Goal: Answer question/provide support: Share knowledge or assist other users

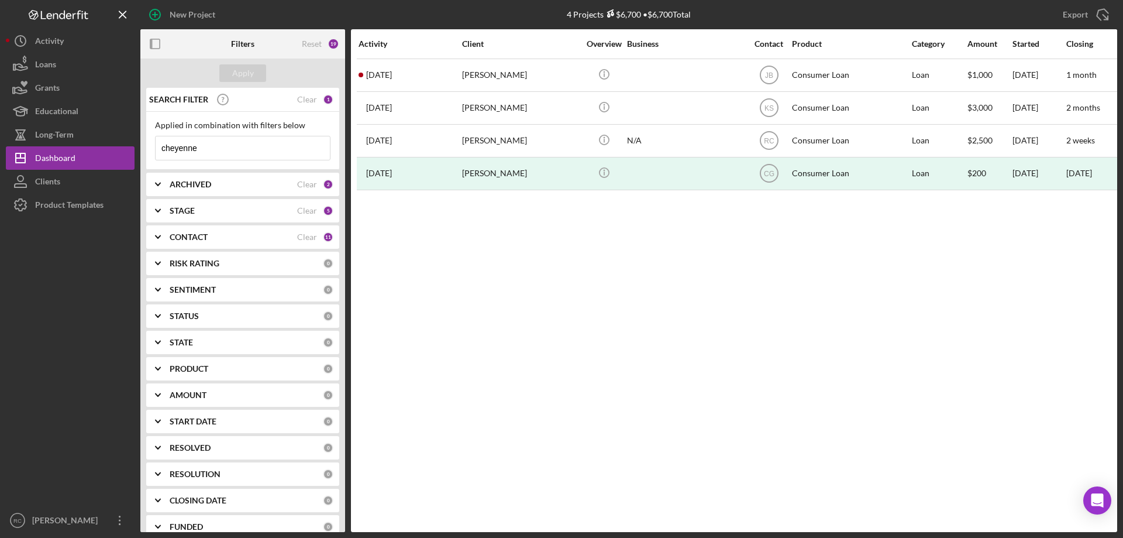
click at [217, 152] on input "cheyenne" at bounding box center [243, 147] width 174 height 23
type input "c"
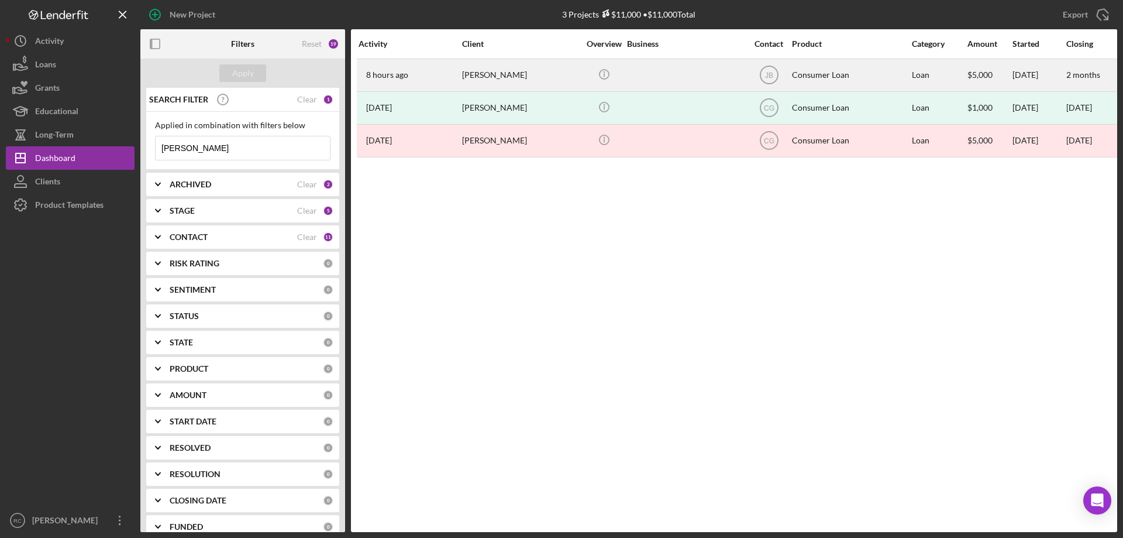
type input "[PERSON_NAME]"
click at [487, 78] on div "[PERSON_NAME]" at bounding box center [520, 75] width 117 height 31
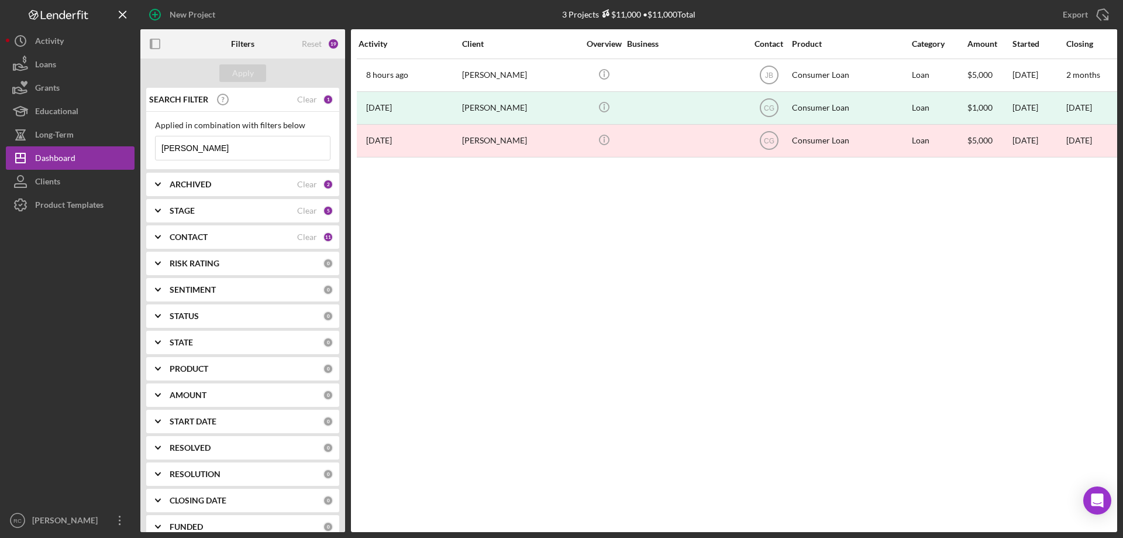
click at [207, 148] on input "[PERSON_NAME]" at bounding box center [243, 147] width 174 height 23
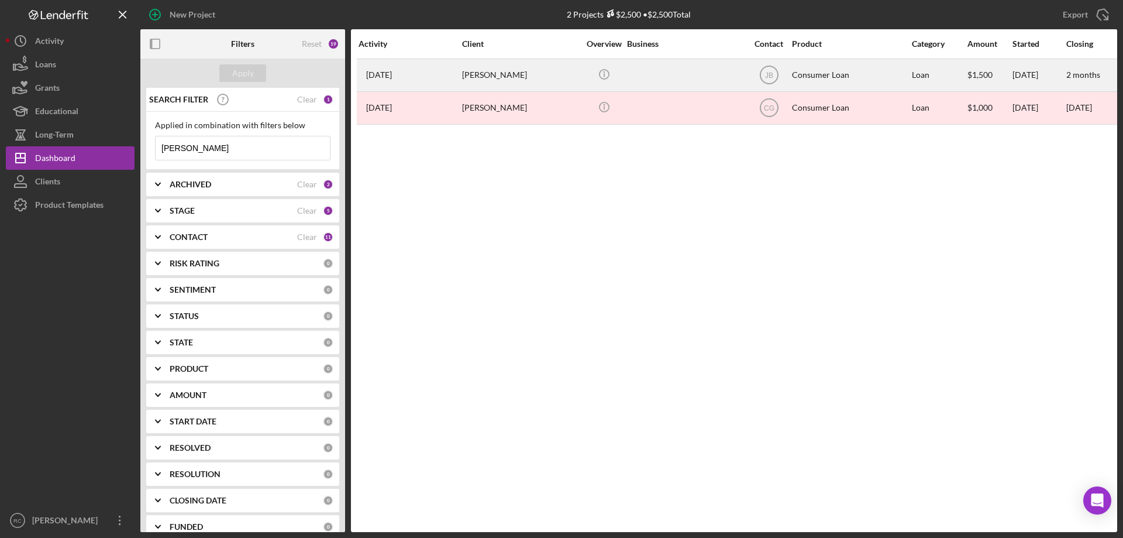
type input "[PERSON_NAME]"
click at [476, 74] on div "[PERSON_NAME]" at bounding box center [520, 75] width 117 height 31
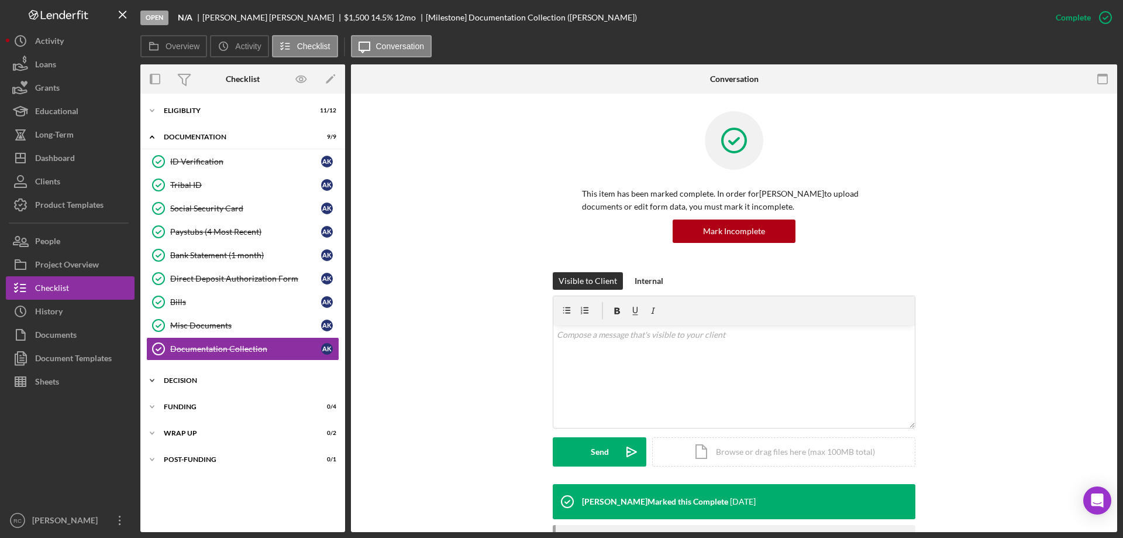
click at [176, 379] on div "Decision" at bounding box center [247, 380] width 167 height 7
click at [178, 108] on div "Eligiblity" at bounding box center [247, 110] width 167 height 7
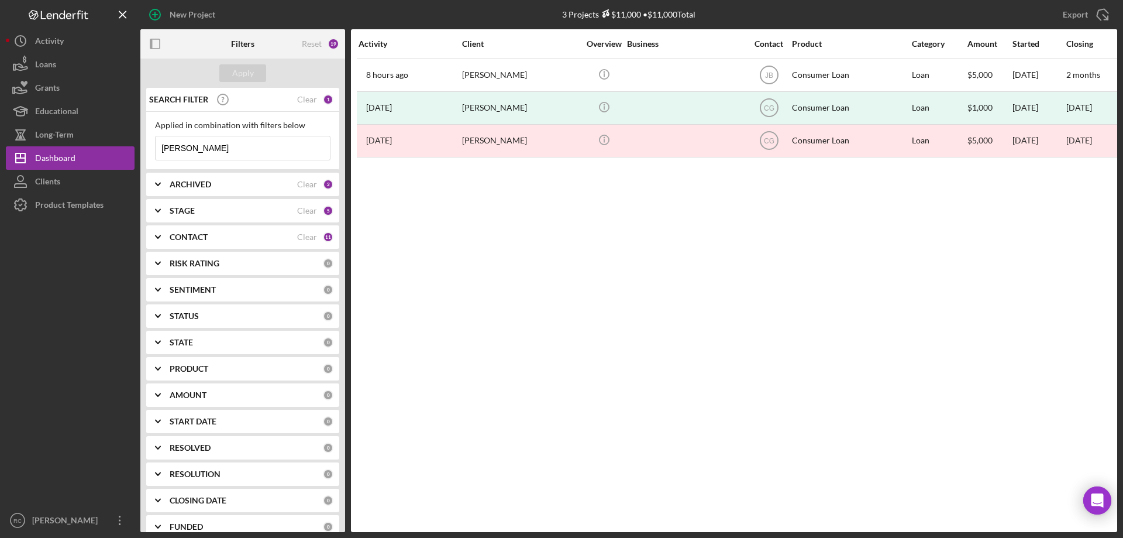
click at [214, 146] on input "[PERSON_NAME]" at bounding box center [243, 147] width 174 height 23
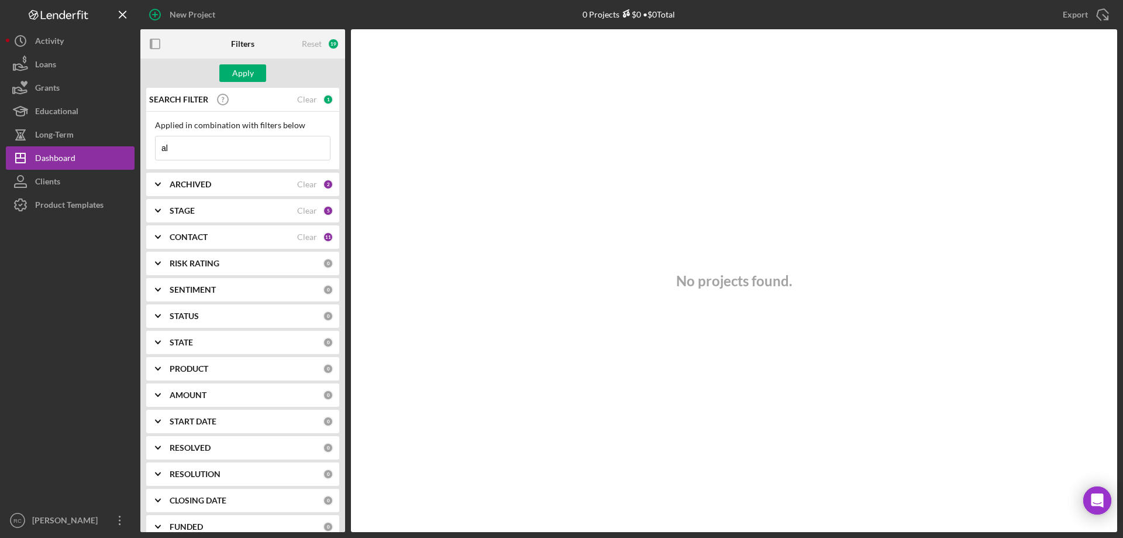
type input "a"
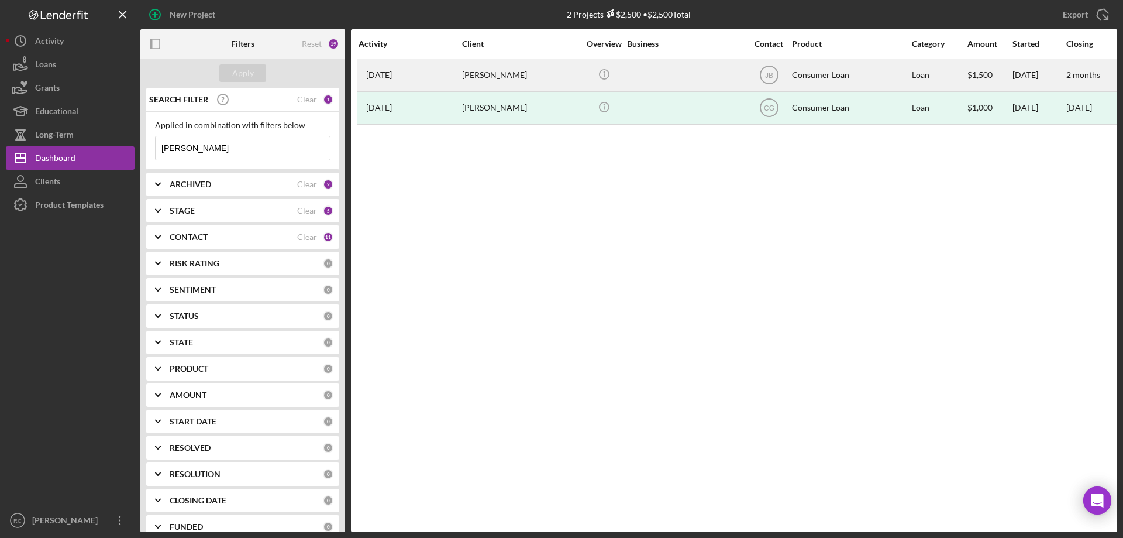
type input "[PERSON_NAME]"
click at [489, 73] on div "[PERSON_NAME]" at bounding box center [520, 75] width 117 height 31
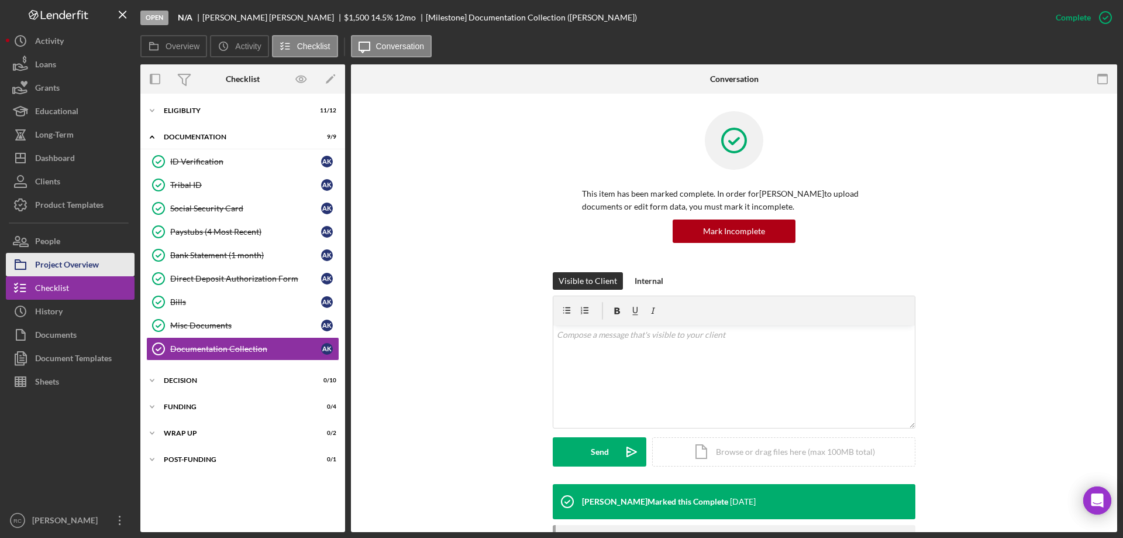
click at [64, 269] on div "Project Overview" at bounding box center [67, 266] width 64 height 26
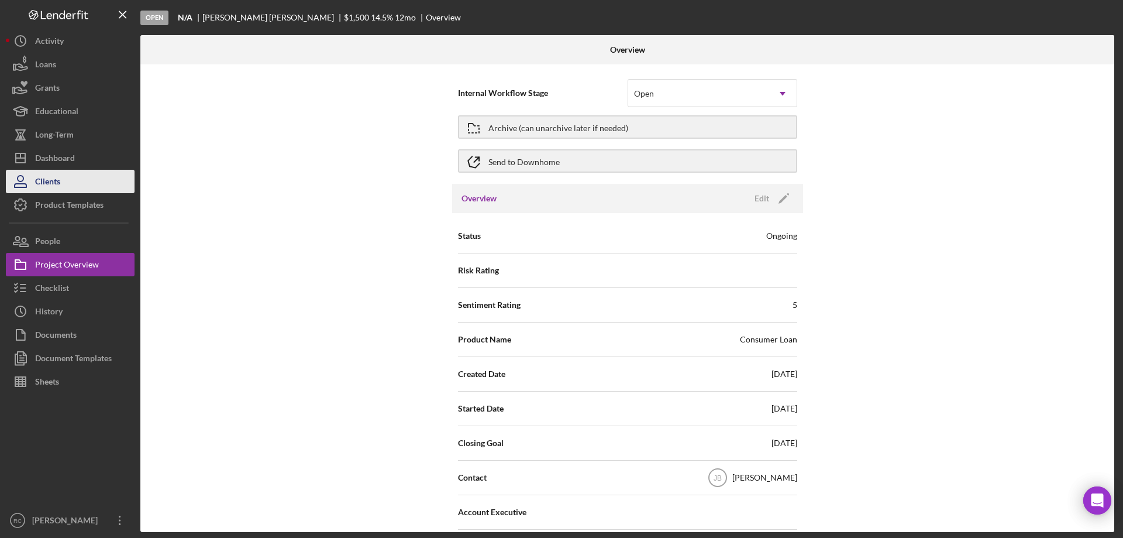
click at [50, 180] on div "Clients" at bounding box center [47, 183] width 25 height 26
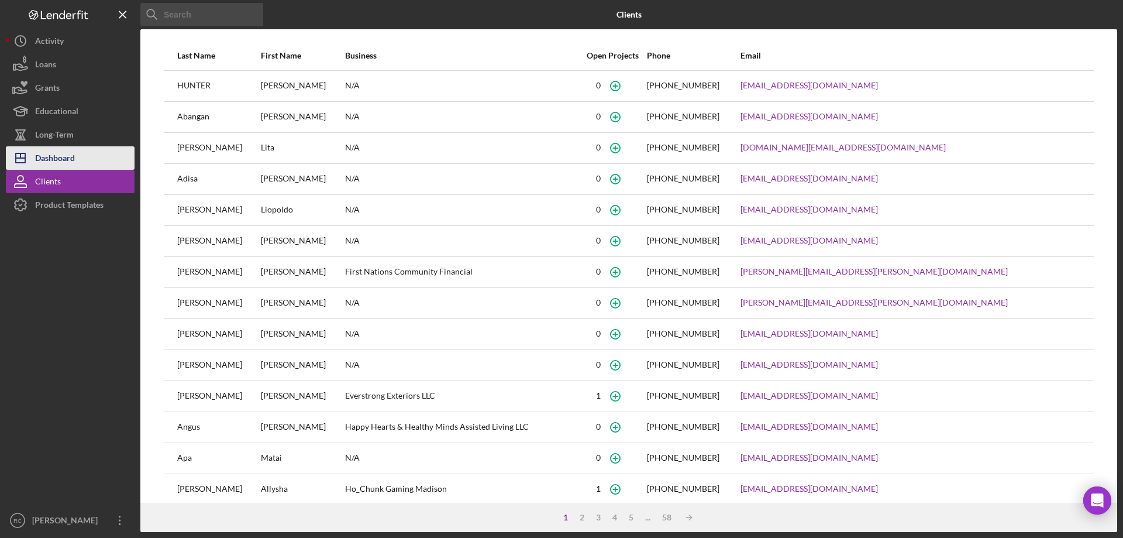
click at [45, 154] on div "Dashboard" at bounding box center [55, 159] width 40 height 26
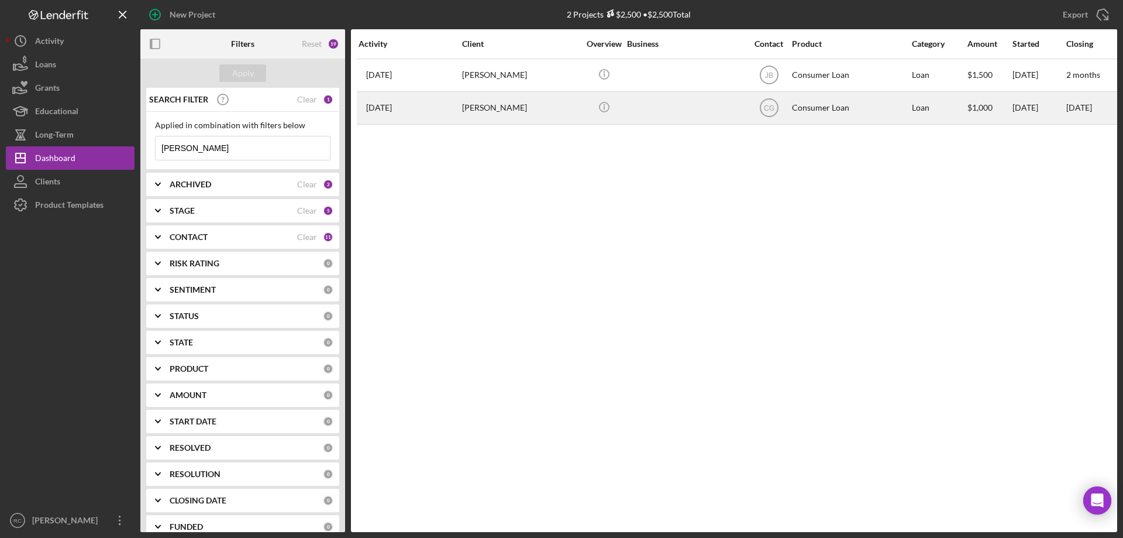
click at [501, 105] on div "[PERSON_NAME]" at bounding box center [520, 107] width 117 height 31
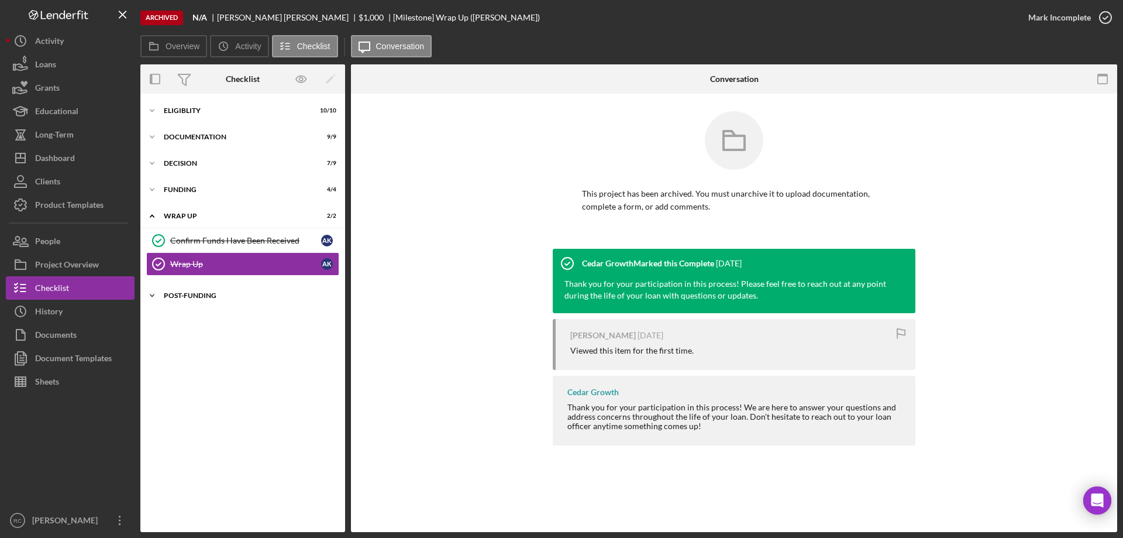
click at [205, 298] on div "Post-Funding" at bounding box center [247, 295] width 167 height 7
click at [207, 318] on div "Impact Data" at bounding box center [254, 319] width 169 height 9
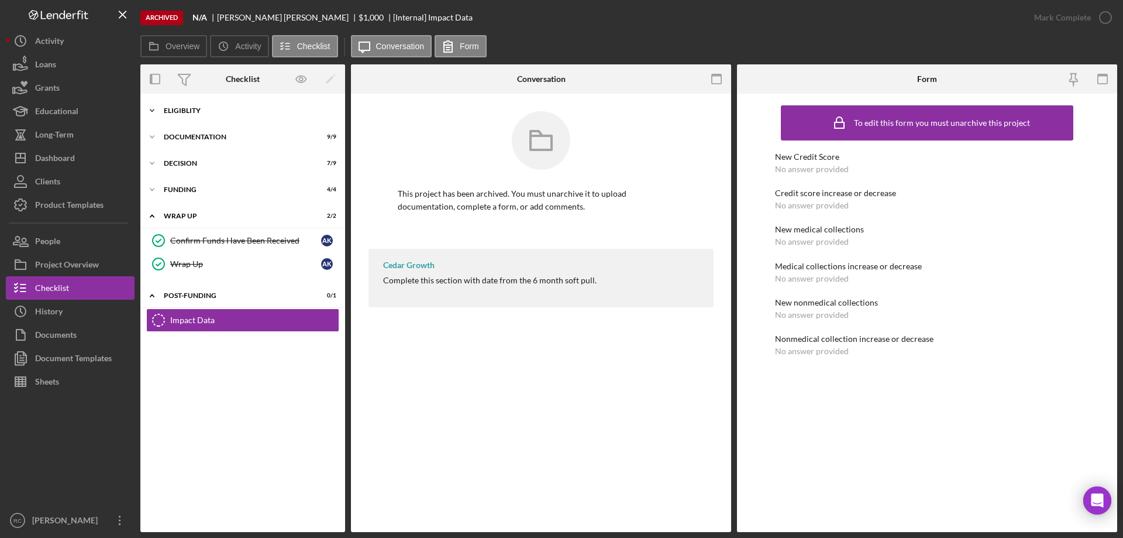
click at [193, 107] on div "Eligiblity" at bounding box center [247, 110] width 167 height 7
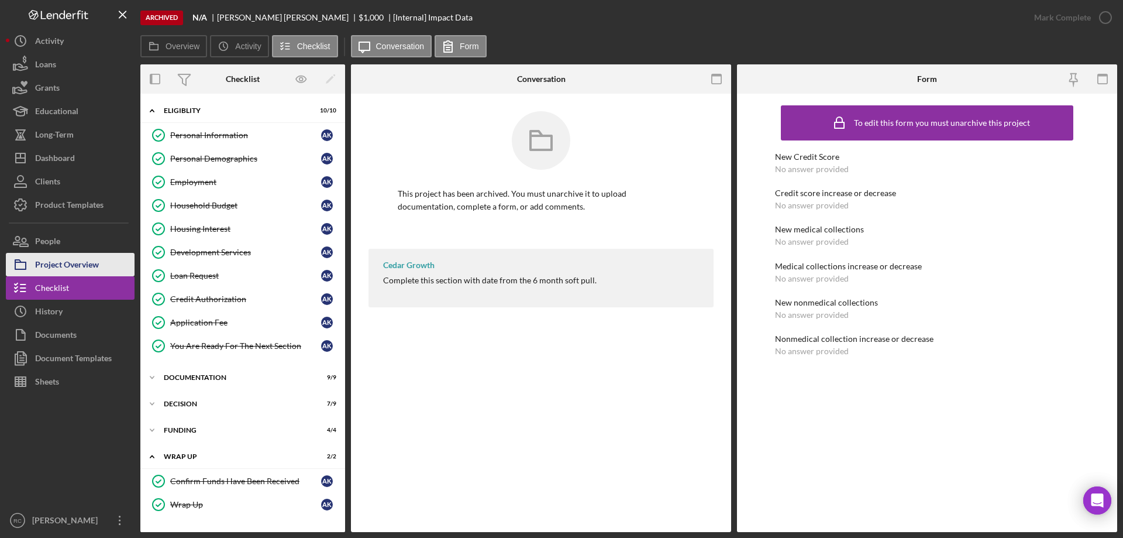
click at [82, 268] on div "Project Overview" at bounding box center [67, 266] width 64 height 26
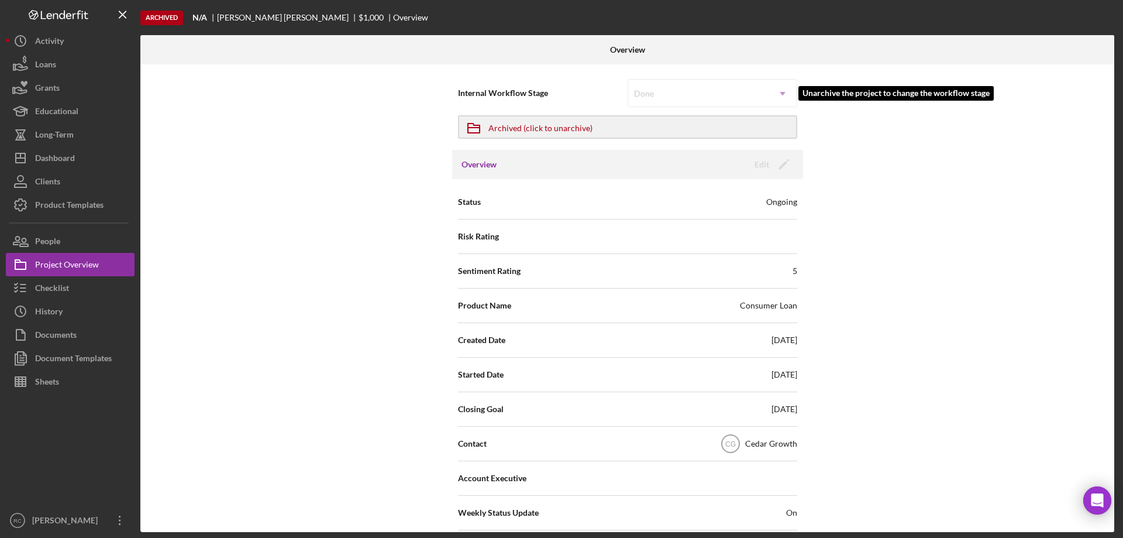
click at [702, 97] on div "Done Icon/Dropdown Arrow" at bounding box center [713, 93] width 170 height 28
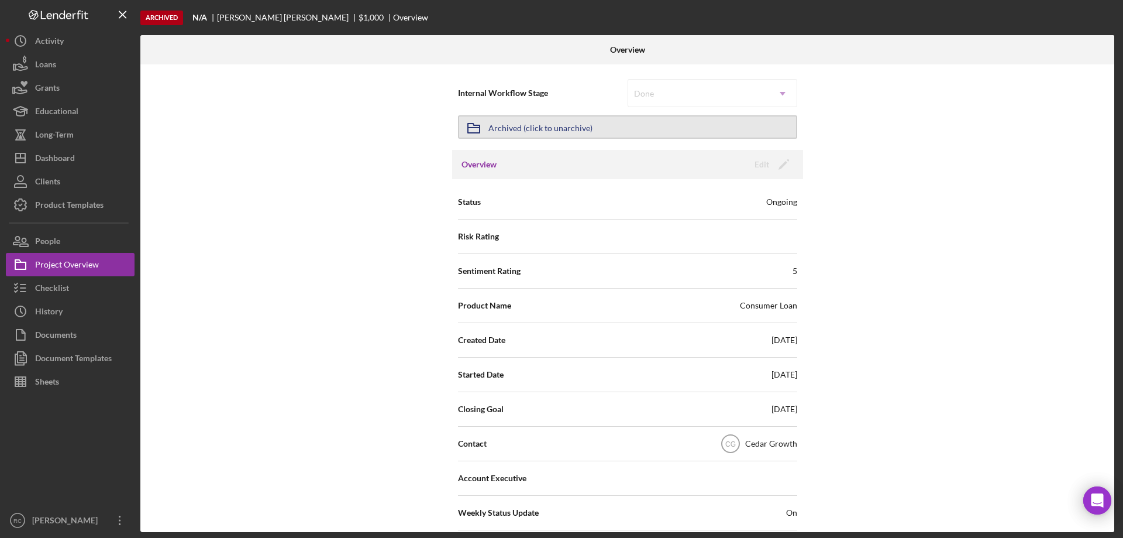
click at [530, 126] on div "Archived (click to unarchive)" at bounding box center [541, 126] width 104 height 21
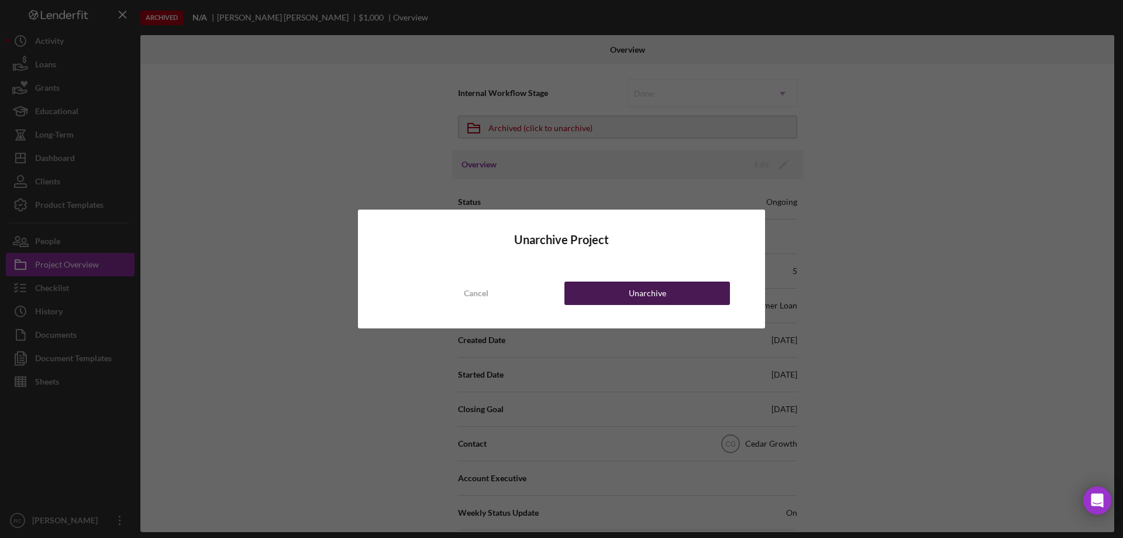
click at [630, 291] on div "Unarchive" at bounding box center [647, 292] width 37 height 23
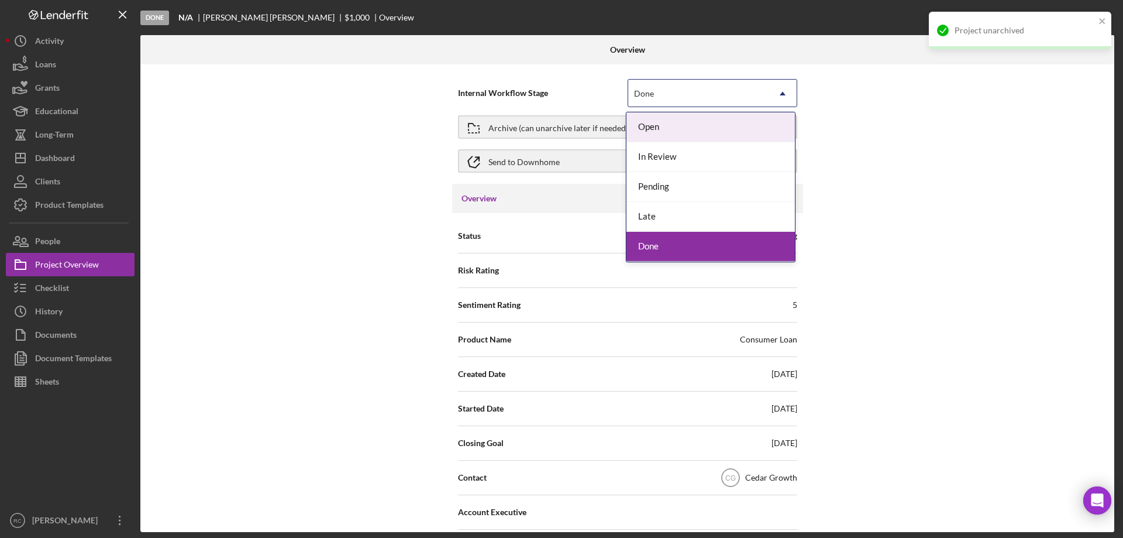
click at [716, 97] on div "Done" at bounding box center [698, 93] width 140 height 27
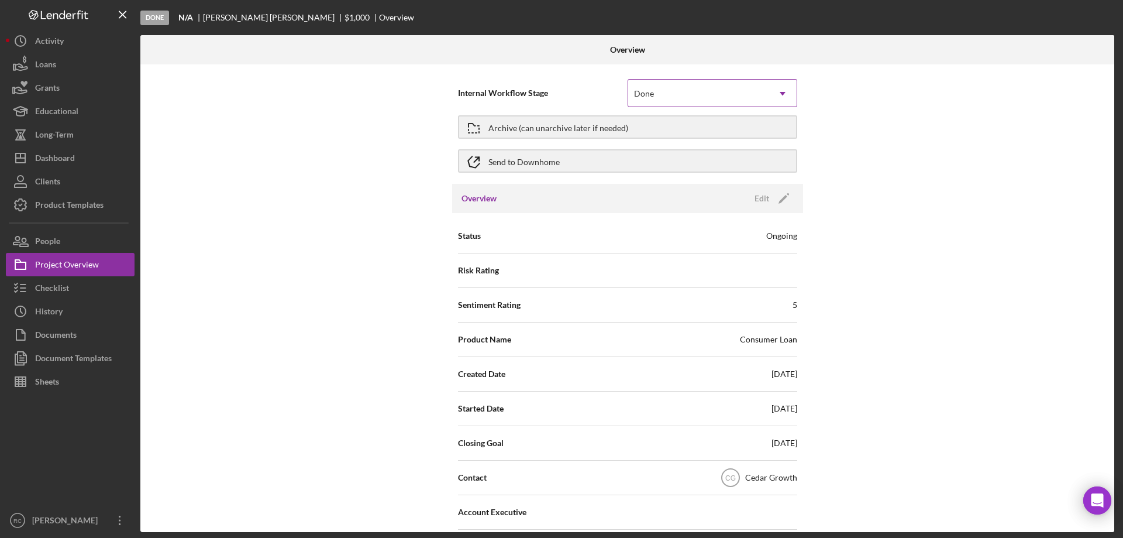
click at [716, 97] on div "Done" at bounding box center [698, 93] width 140 height 27
click at [784, 196] on polygon "button" at bounding box center [783, 199] width 9 height 9
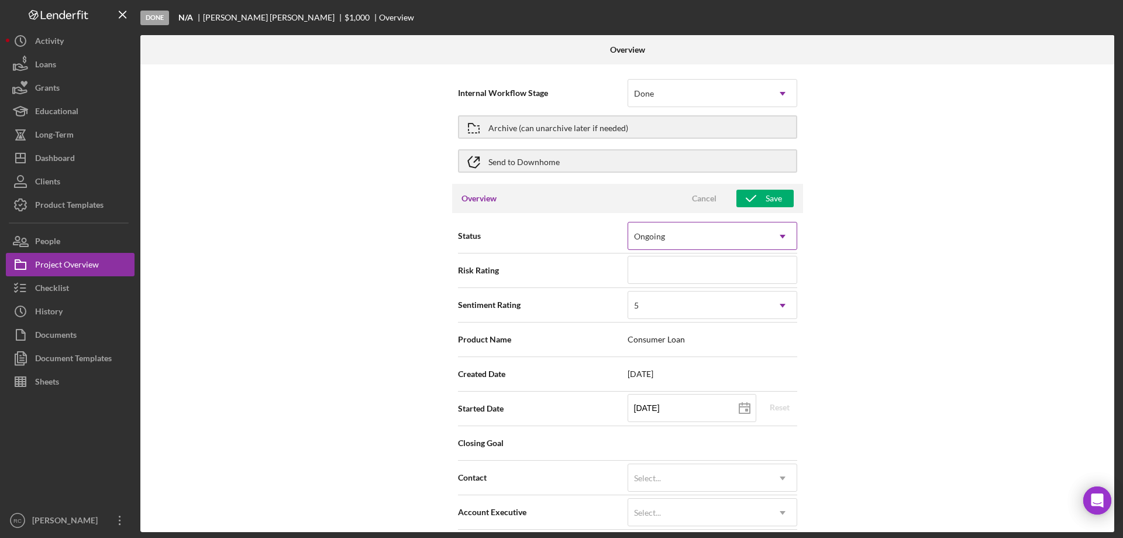
click at [743, 233] on div "Ongoing" at bounding box center [698, 236] width 140 height 27
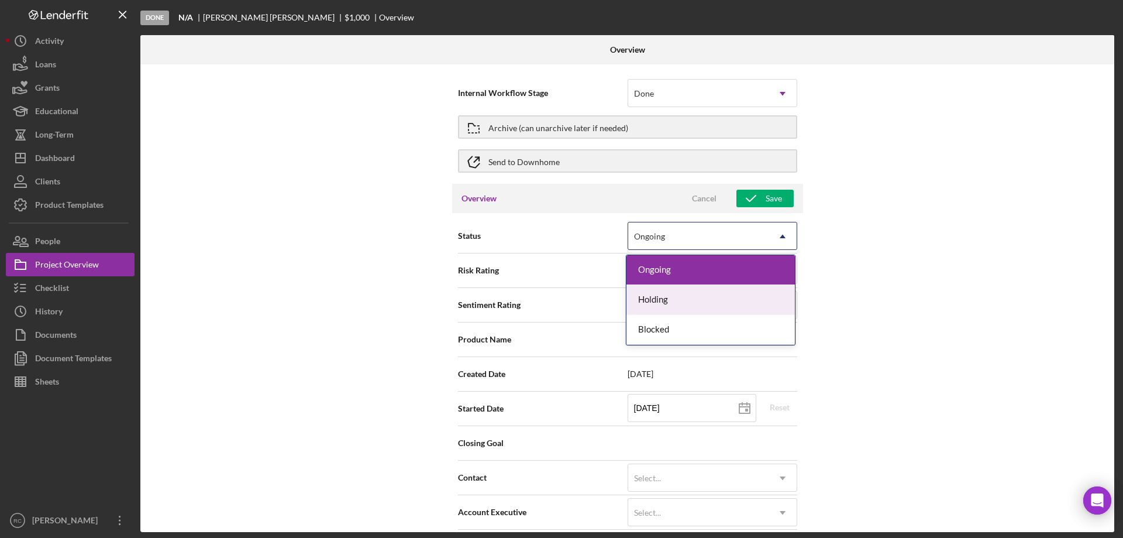
click at [724, 301] on div "Holding" at bounding box center [711, 300] width 169 height 30
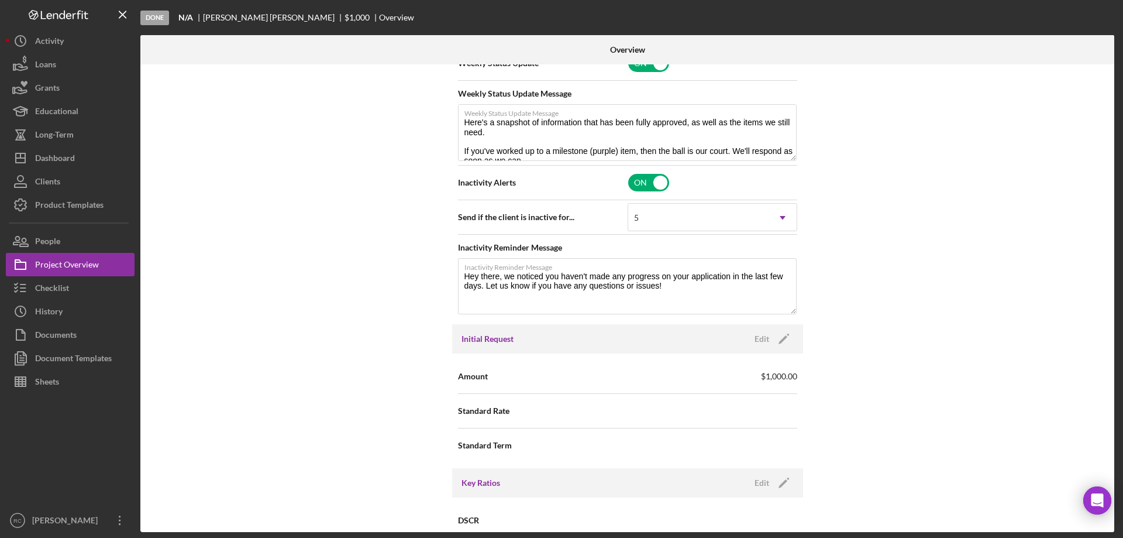
scroll to position [702, 0]
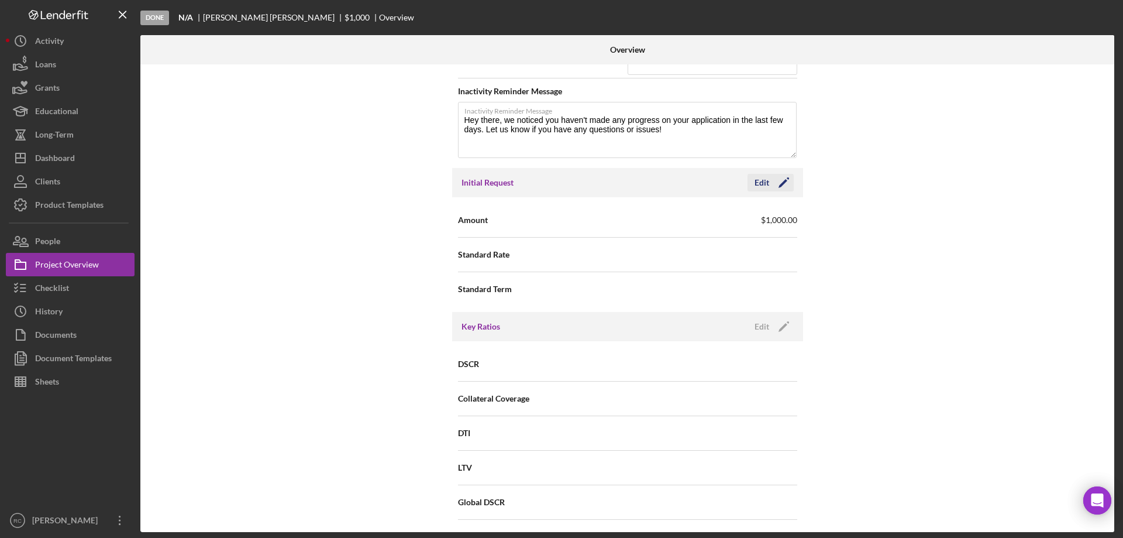
click at [782, 184] on icon "Icon/Edit" at bounding box center [783, 182] width 29 height 29
drag, startPoint x: 913, startPoint y: 205, endPoint x: 883, endPoint y: 254, distance: 57.3
click at [913, 205] on div "Internal Workflow Stage Done Icon/Dropdown Arrow Archive (can unarchive later i…" at bounding box center [627, 298] width 974 height 468
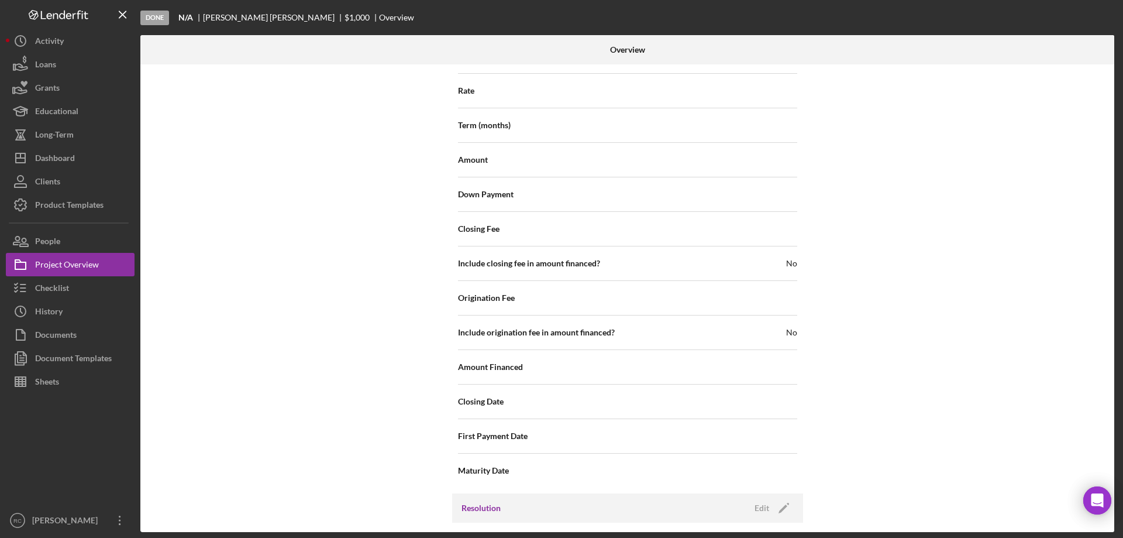
scroll to position [1638, 0]
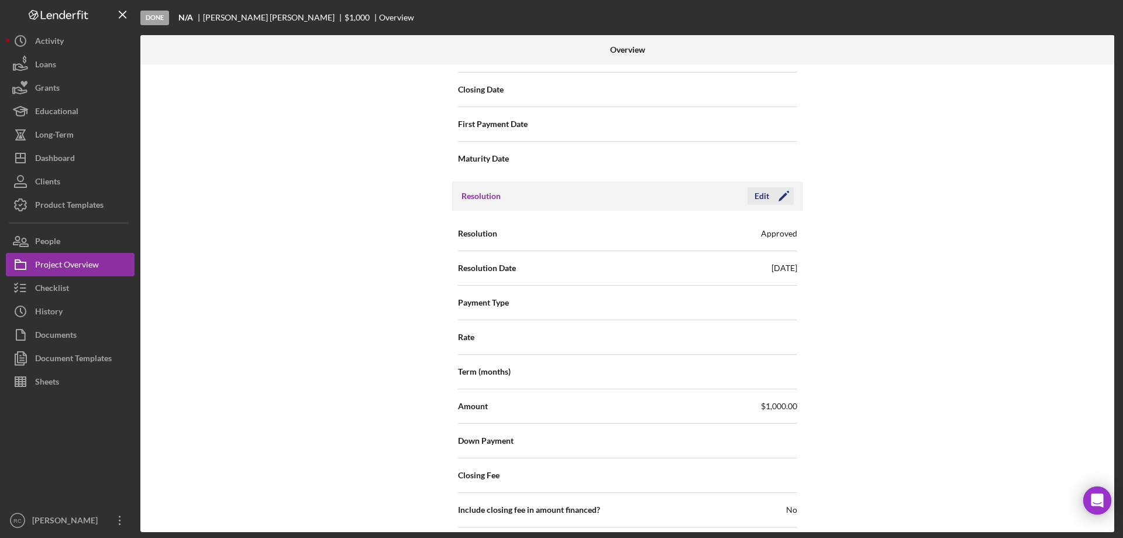
click at [781, 198] on polygon "button" at bounding box center [783, 197] width 9 height 9
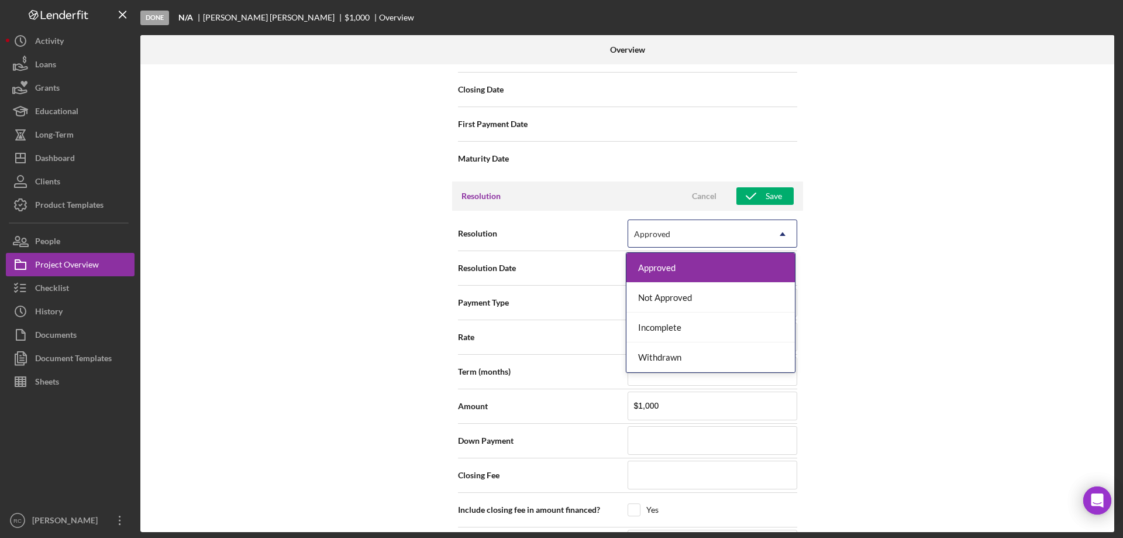
click at [767, 228] on div "Approved Icon/Dropdown Arrow" at bounding box center [713, 233] width 170 height 28
click at [720, 353] on div "Withdrawn" at bounding box center [711, 357] width 169 height 30
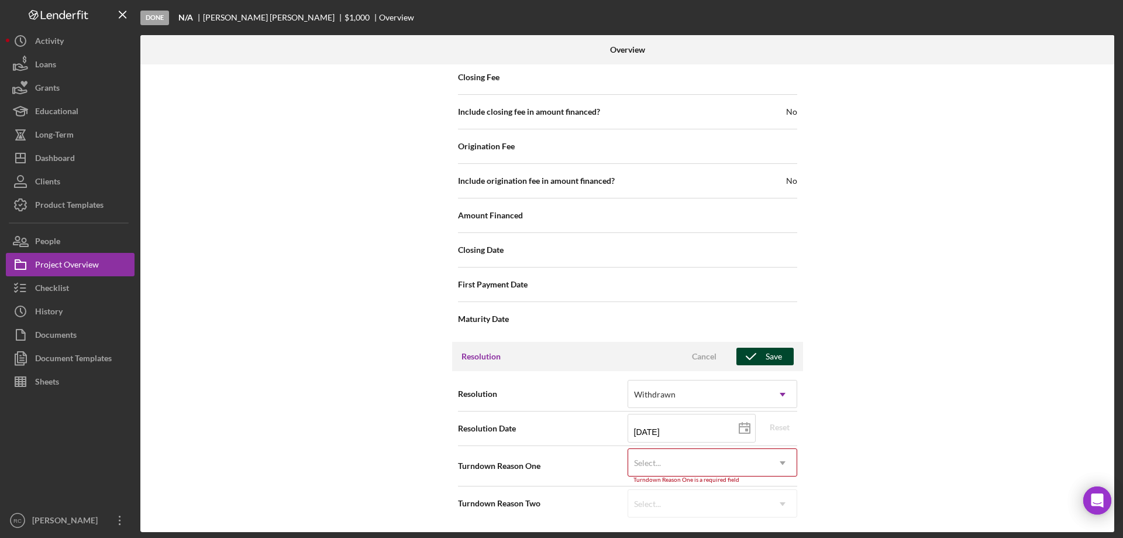
scroll to position [1478, 0]
click at [726, 465] on div "Select..." at bounding box center [698, 462] width 140 height 27
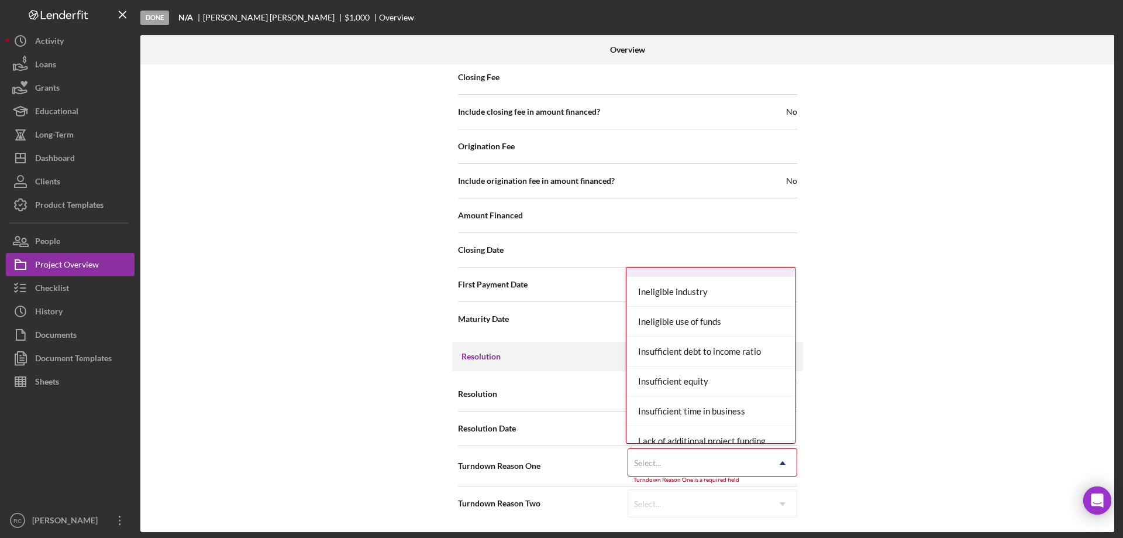
scroll to position [780, 0]
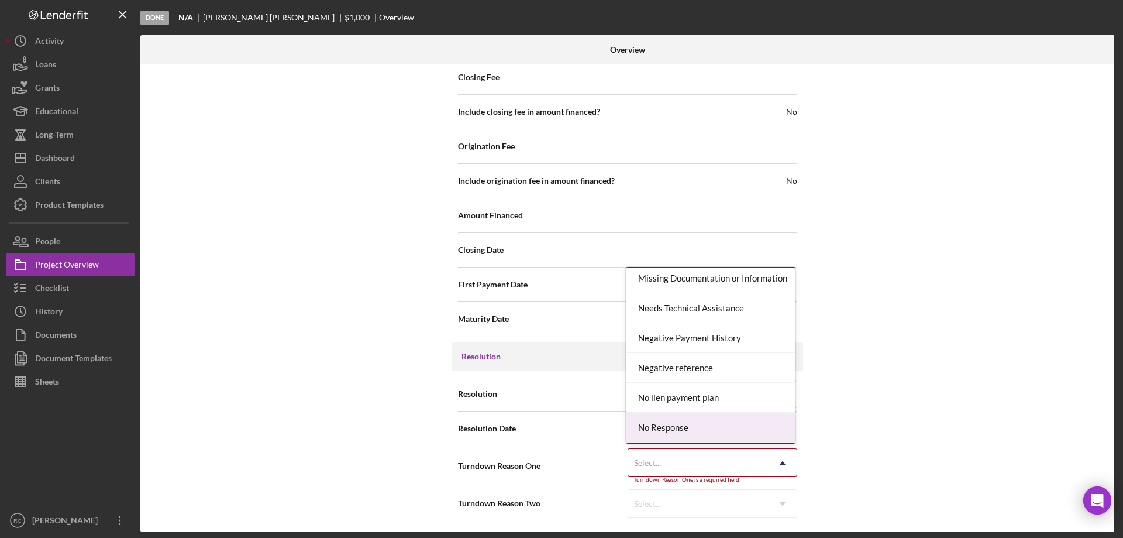
click at [717, 421] on div "No Response" at bounding box center [711, 428] width 169 height 30
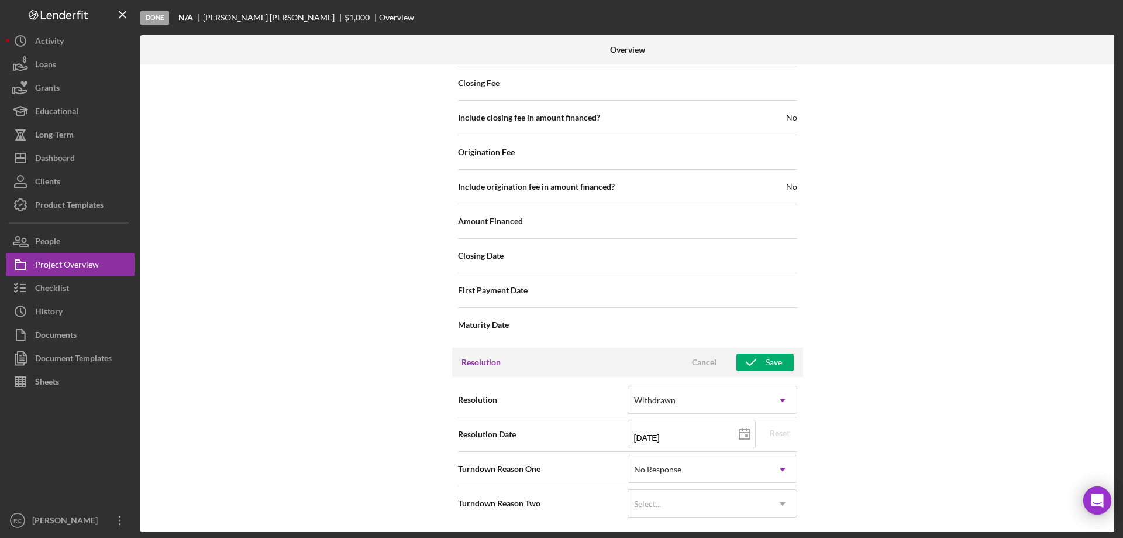
scroll to position [1472, 0]
click at [753, 359] on icon "button" at bounding box center [751, 362] width 29 height 29
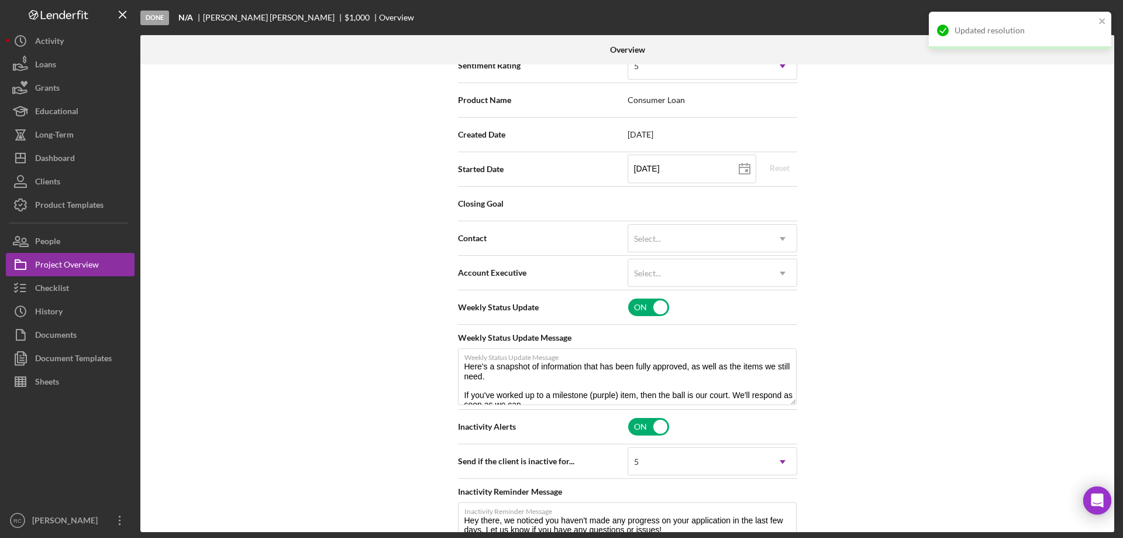
scroll to position [0, 0]
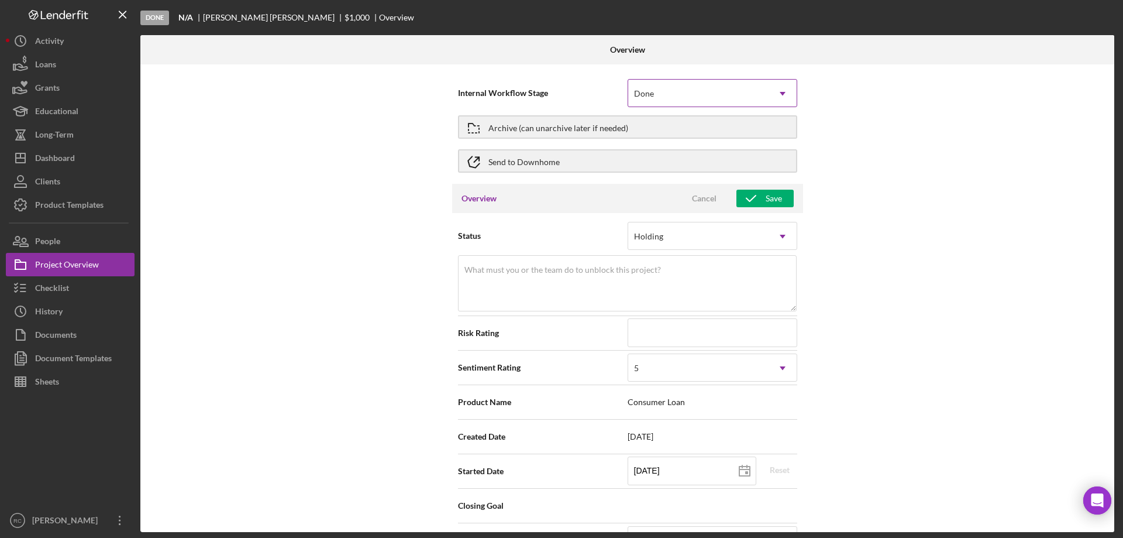
click at [698, 94] on div "Done" at bounding box center [698, 93] width 140 height 27
click at [553, 128] on div "Archive (can unarchive later if needed)" at bounding box center [559, 126] width 140 height 21
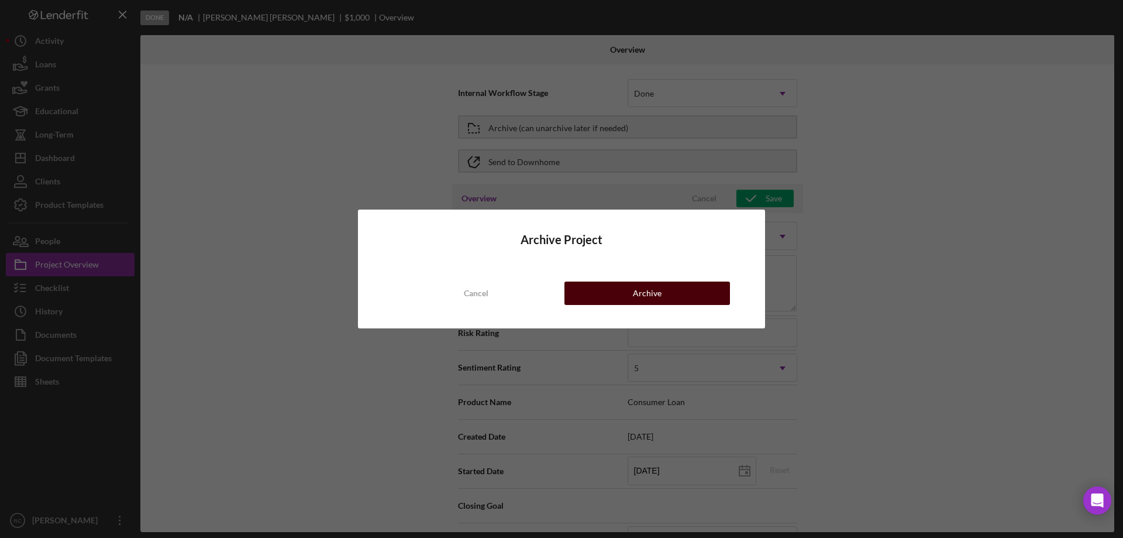
click at [673, 294] on button "Archive" at bounding box center [648, 292] width 166 height 23
type textarea "Here's a snapshot of information that has been fully approved, as well as the i…"
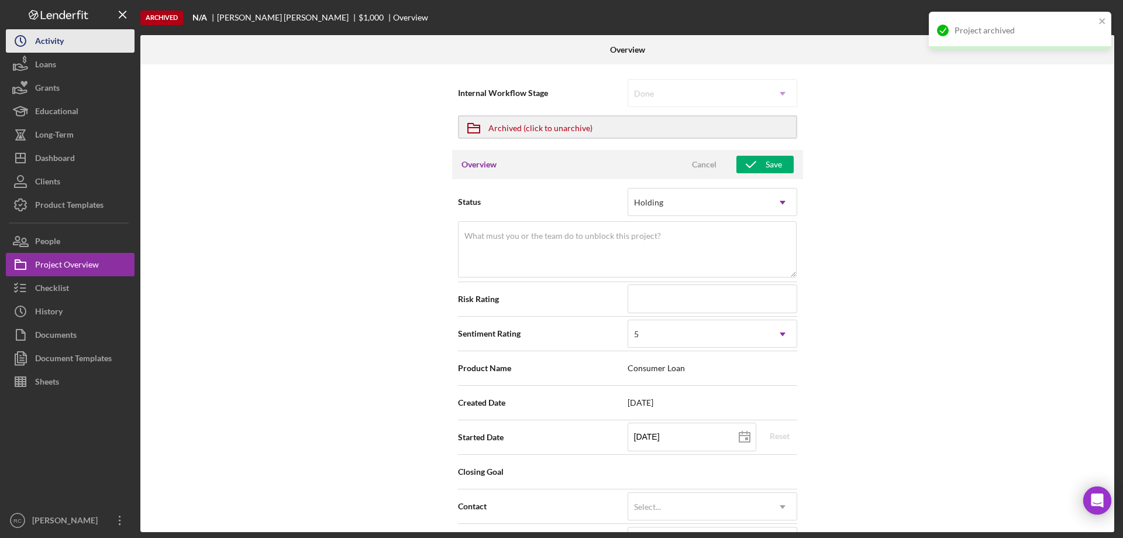
click at [56, 38] on div "Activity" at bounding box center [49, 42] width 29 height 26
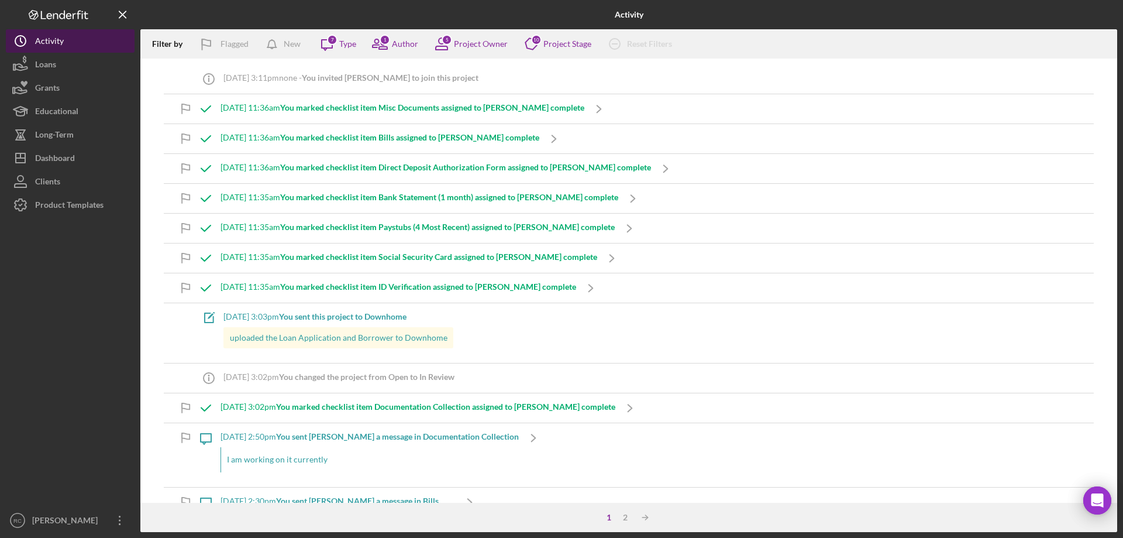
click at [51, 38] on div "Activity" at bounding box center [49, 42] width 29 height 26
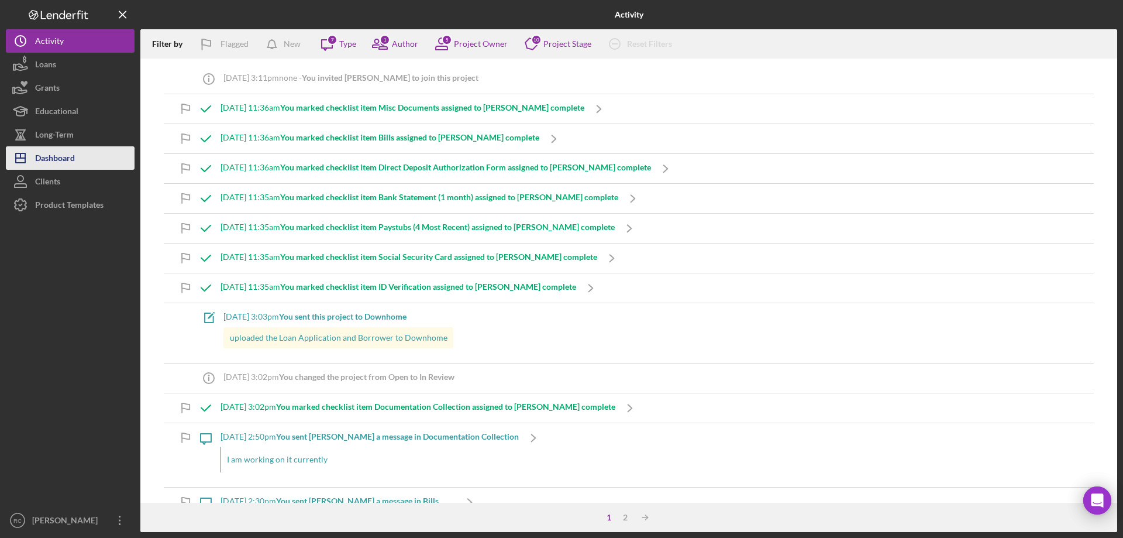
click at [64, 159] on div "Dashboard" at bounding box center [55, 159] width 40 height 26
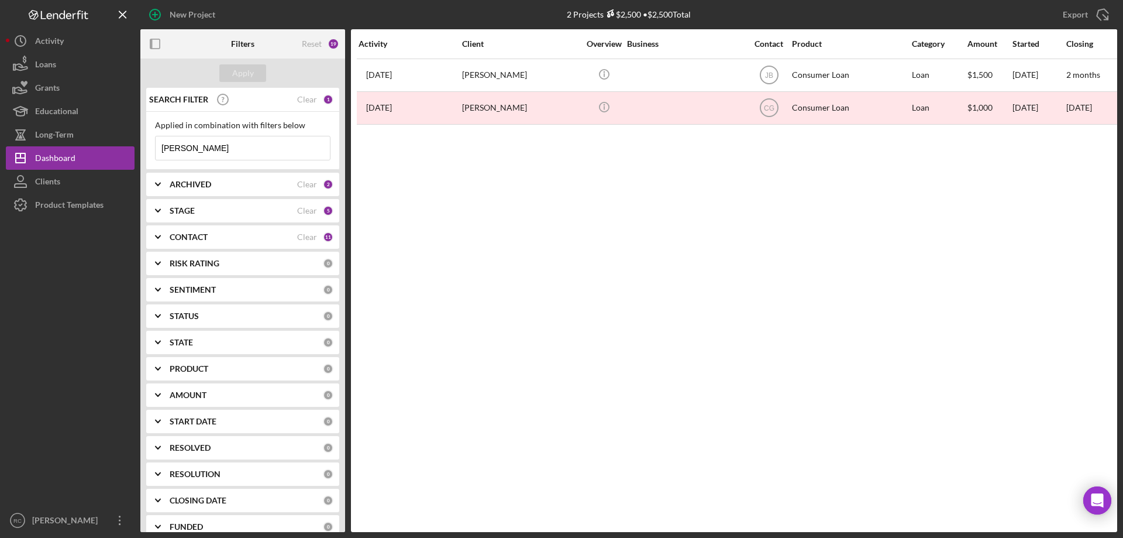
click at [207, 153] on input "[PERSON_NAME]" at bounding box center [243, 147] width 174 height 23
type input "a"
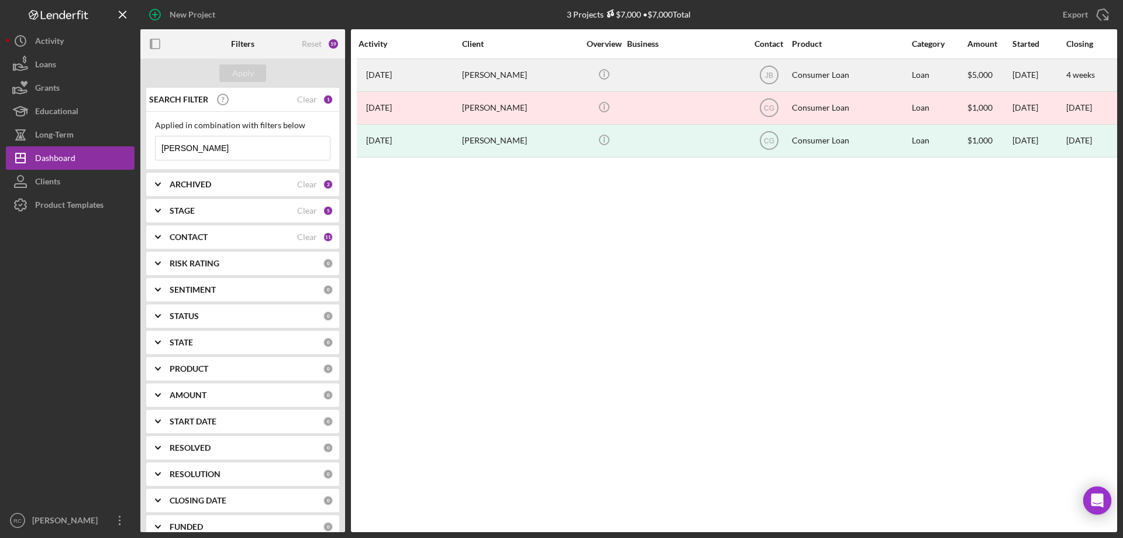
type input "wyatt"
click at [501, 76] on div "Wyatt Falcon" at bounding box center [520, 75] width 117 height 31
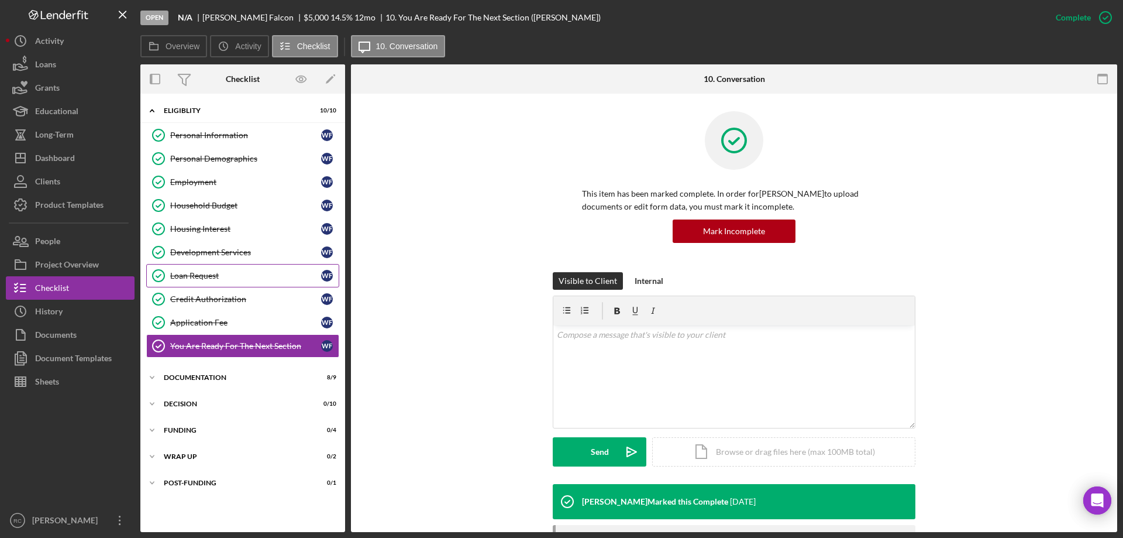
click at [214, 274] on div "Loan Request" at bounding box center [245, 275] width 151 height 9
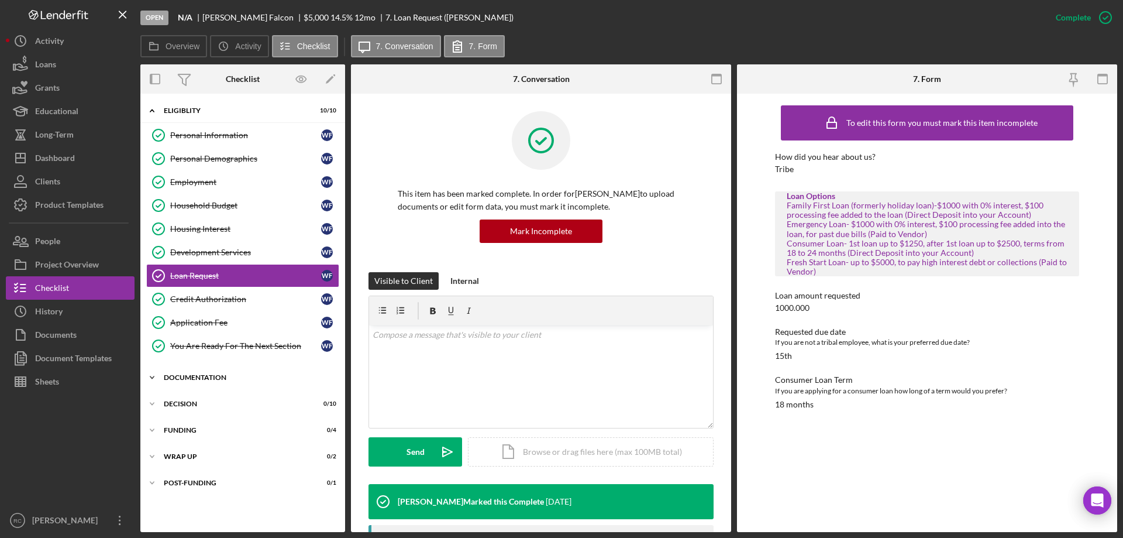
click at [209, 377] on div "Documentation" at bounding box center [247, 377] width 167 height 7
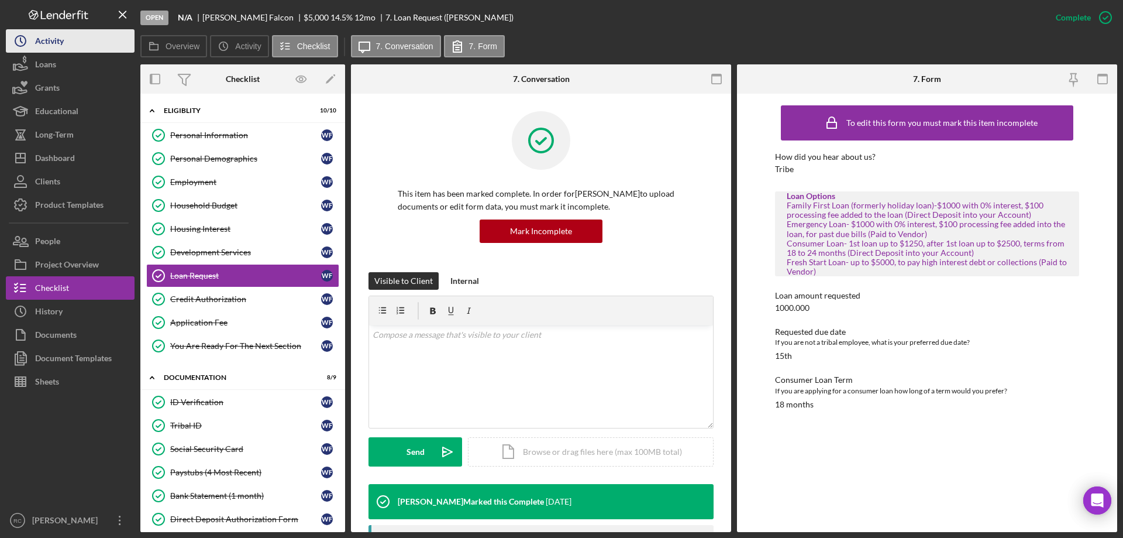
click at [51, 37] on div "Activity" at bounding box center [49, 42] width 29 height 26
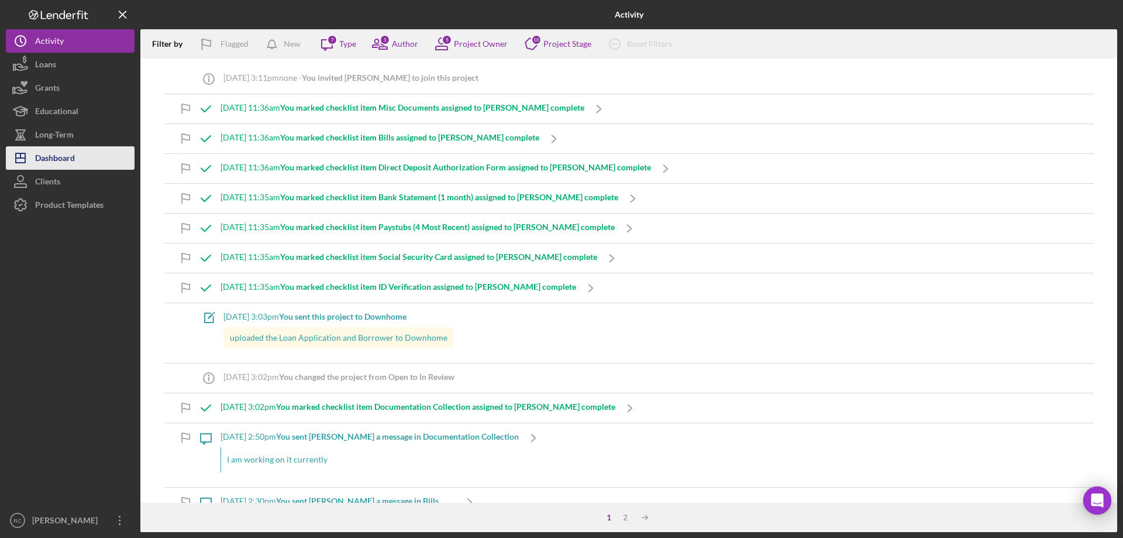
click at [54, 156] on div "Dashboard" at bounding box center [55, 159] width 40 height 26
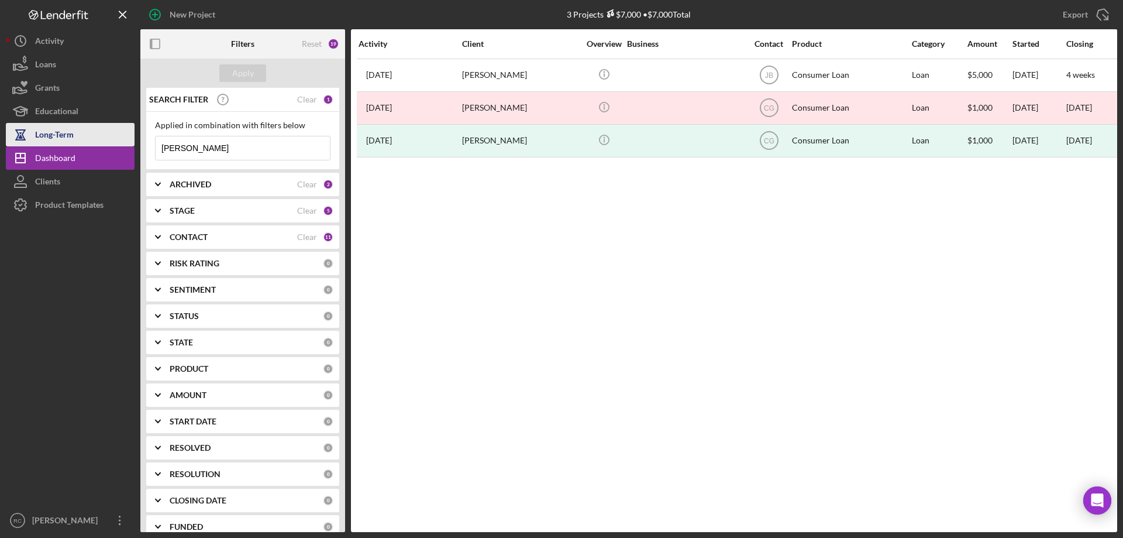
drag, startPoint x: 194, startPoint y: 148, endPoint x: 104, endPoint y: 126, distance: 93.4
click at [101, 131] on div "New Project 3 Projects $7,000 • $7,000 Total wyatt Export Icon/Export Filters R…" at bounding box center [562, 266] width 1112 height 532
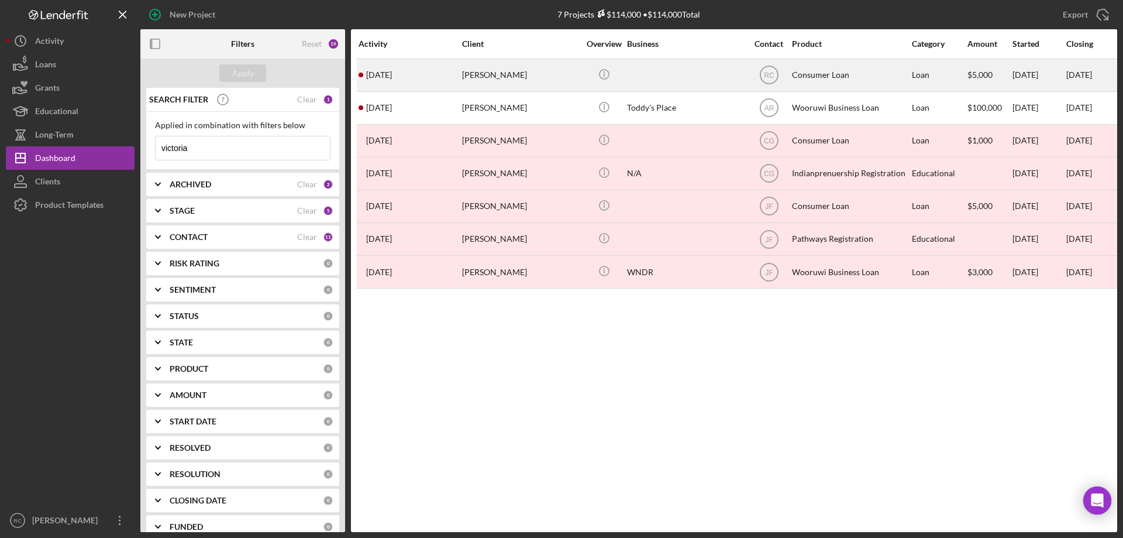
type input "victoria"
click at [501, 77] on div "Victoria Attocknie" at bounding box center [520, 75] width 117 height 31
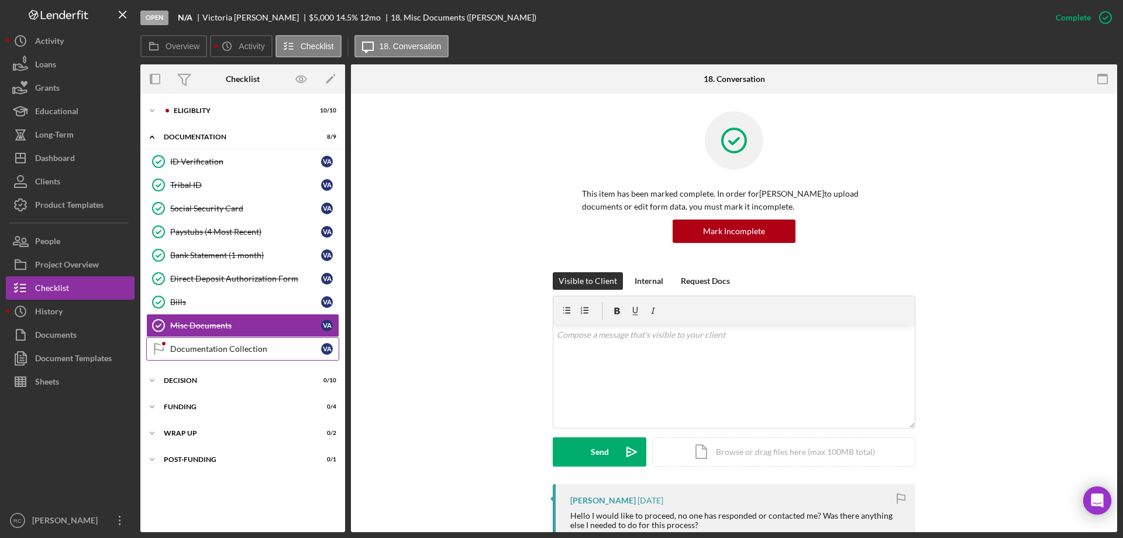
click at [221, 346] on div "Documentation Collection" at bounding box center [245, 348] width 151 height 9
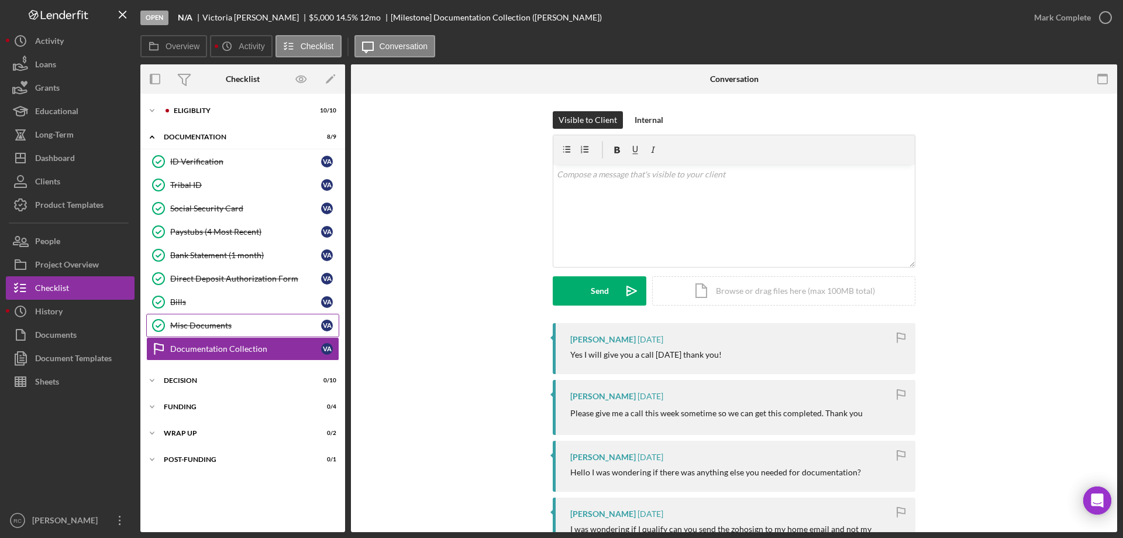
click at [226, 329] on div "Misc Documents" at bounding box center [245, 325] width 151 height 9
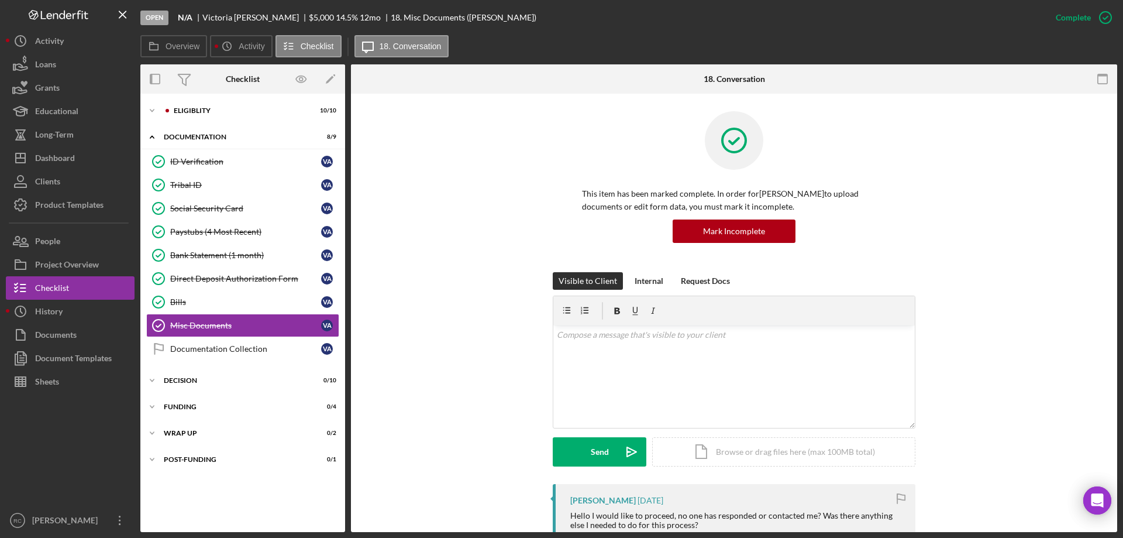
scroll to position [234, 0]
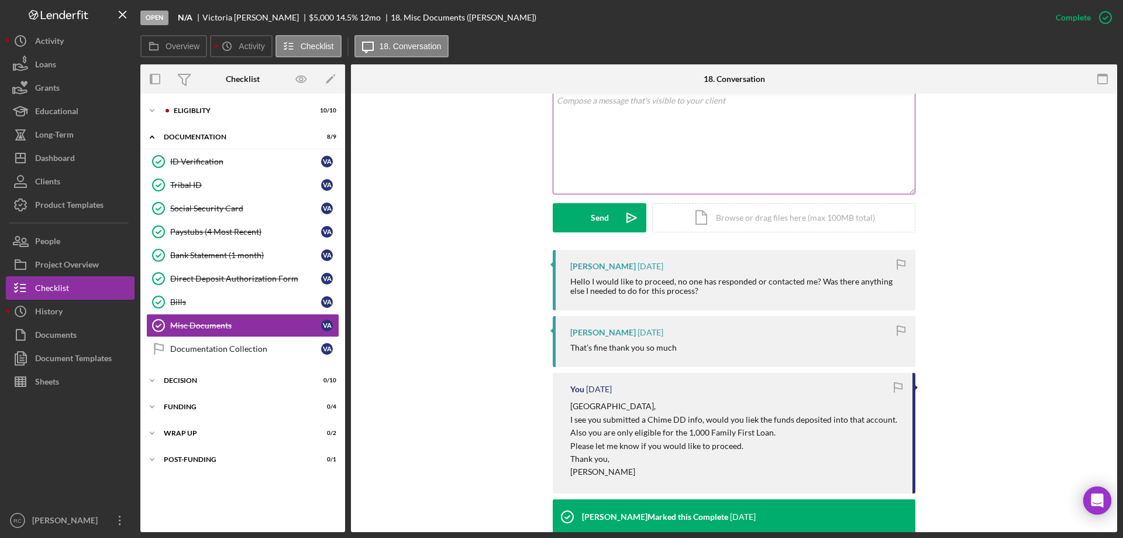
click at [619, 134] on div "v Color teal Color pink Remove color Add row above Add row below Add column bef…" at bounding box center [735, 142] width 362 height 102
click at [693, 102] on p "are you ok with the Family First" at bounding box center [734, 100] width 355 height 13
click at [643, 121] on p "This is the only loan" at bounding box center [734, 117] width 355 height 13
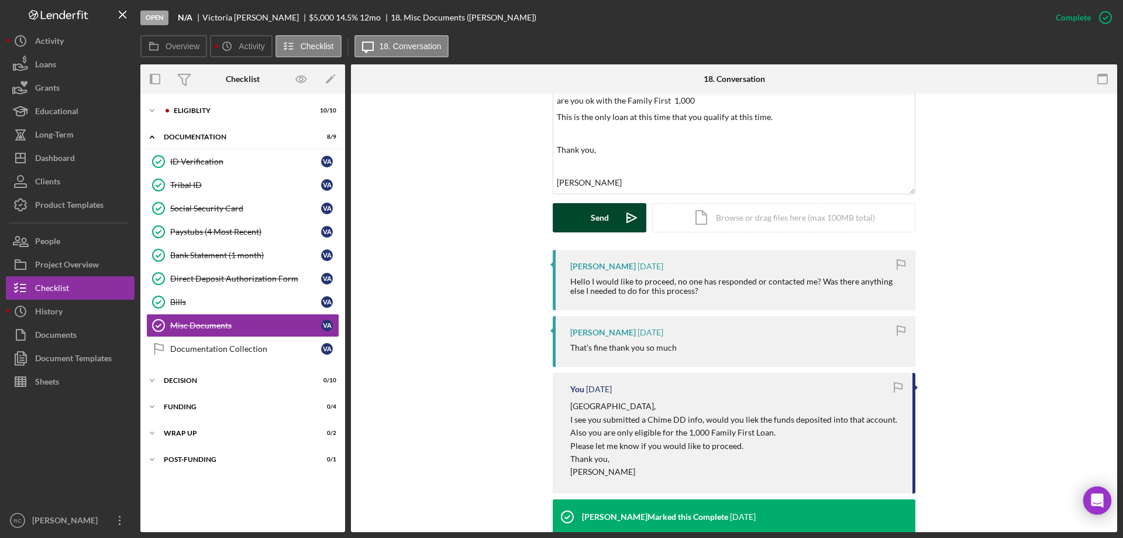
click at [603, 215] on div "Send" at bounding box center [600, 217] width 18 height 29
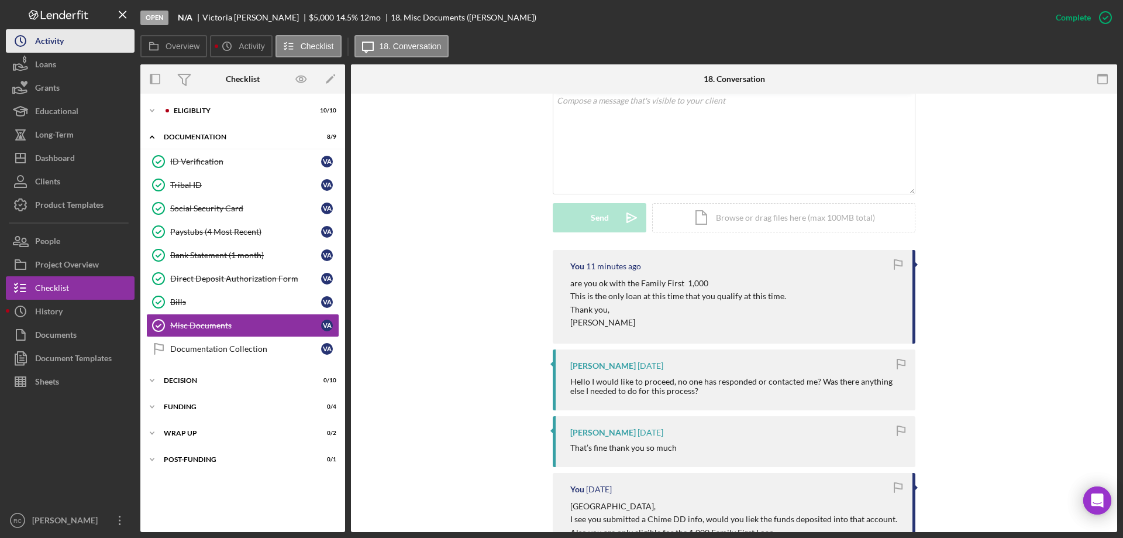
click at [35, 39] on icon "Icon/History" at bounding box center [20, 40] width 29 height 29
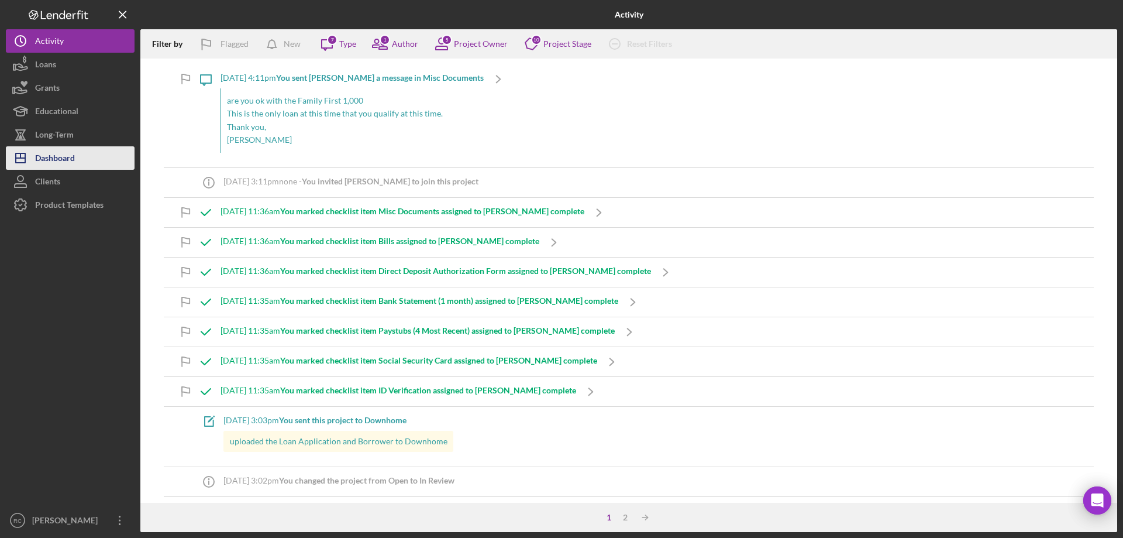
click at [68, 159] on div "Dashboard" at bounding box center [55, 159] width 40 height 26
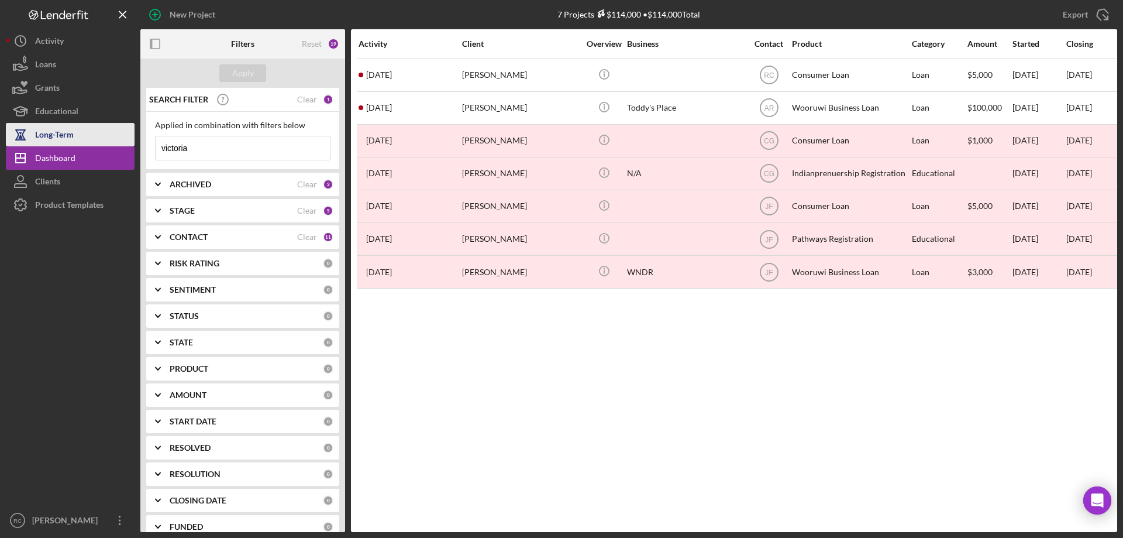
drag, startPoint x: 197, startPoint y: 145, endPoint x: 83, endPoint y: 142, distance: 114.1
click at [83, 142] on div "New Project 7 Projects $114,000 • $114,000 Total victoria Export Icon/Export Fi…" at bounding box center [562, 266] width 1112 height 532
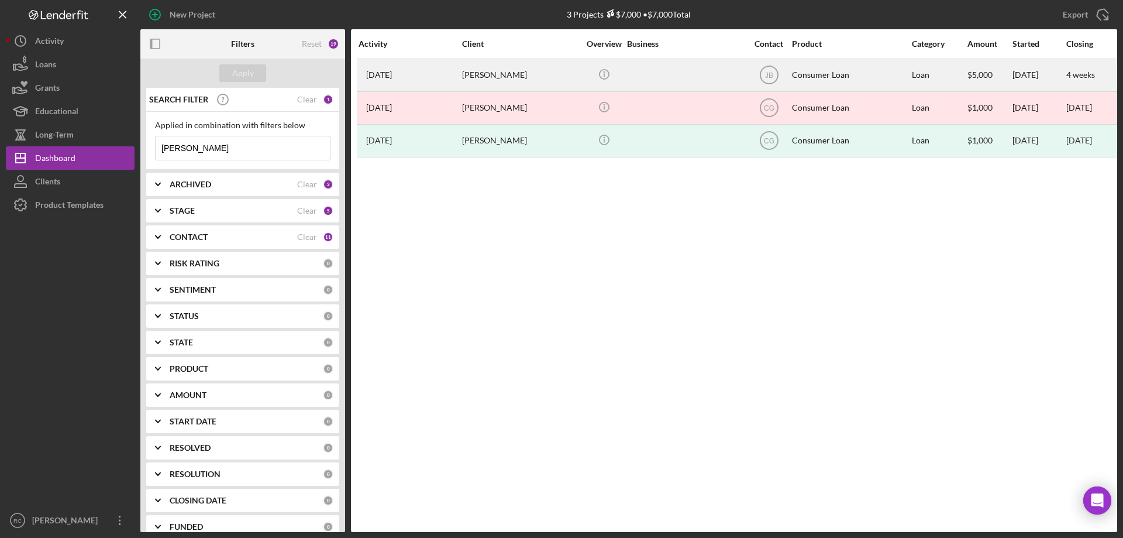
type input "wyatt"
click at [492, 74] on div "Wyatt Falcon" at bounding box center [520, 75] width 117 height 31
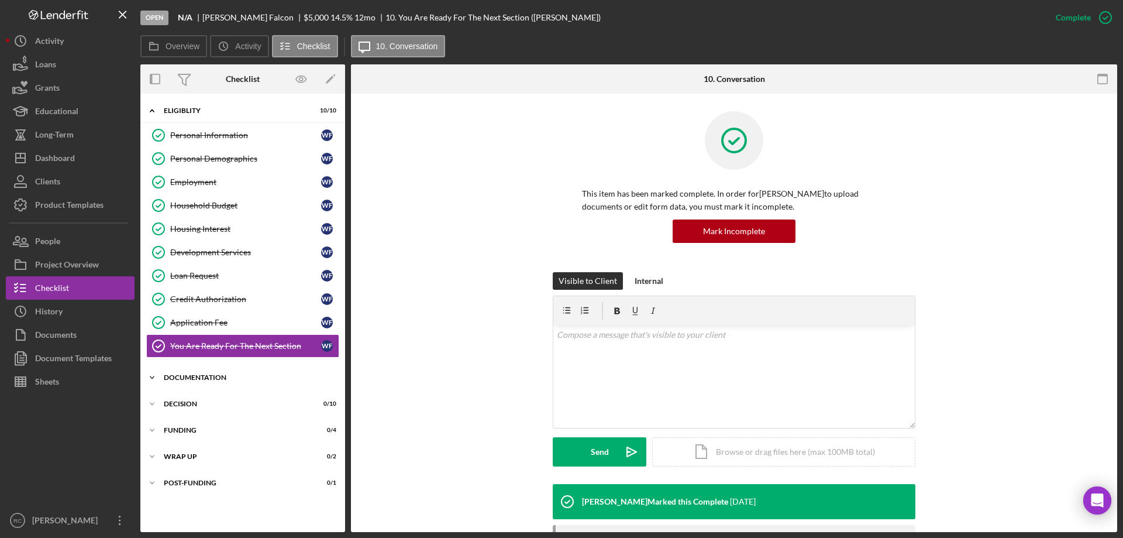
click at [205, 376] on div "Documentation" at bounding box center [247, 377] width 167 height 7
